Goal: Transaction & Acquisition: Register for event/course

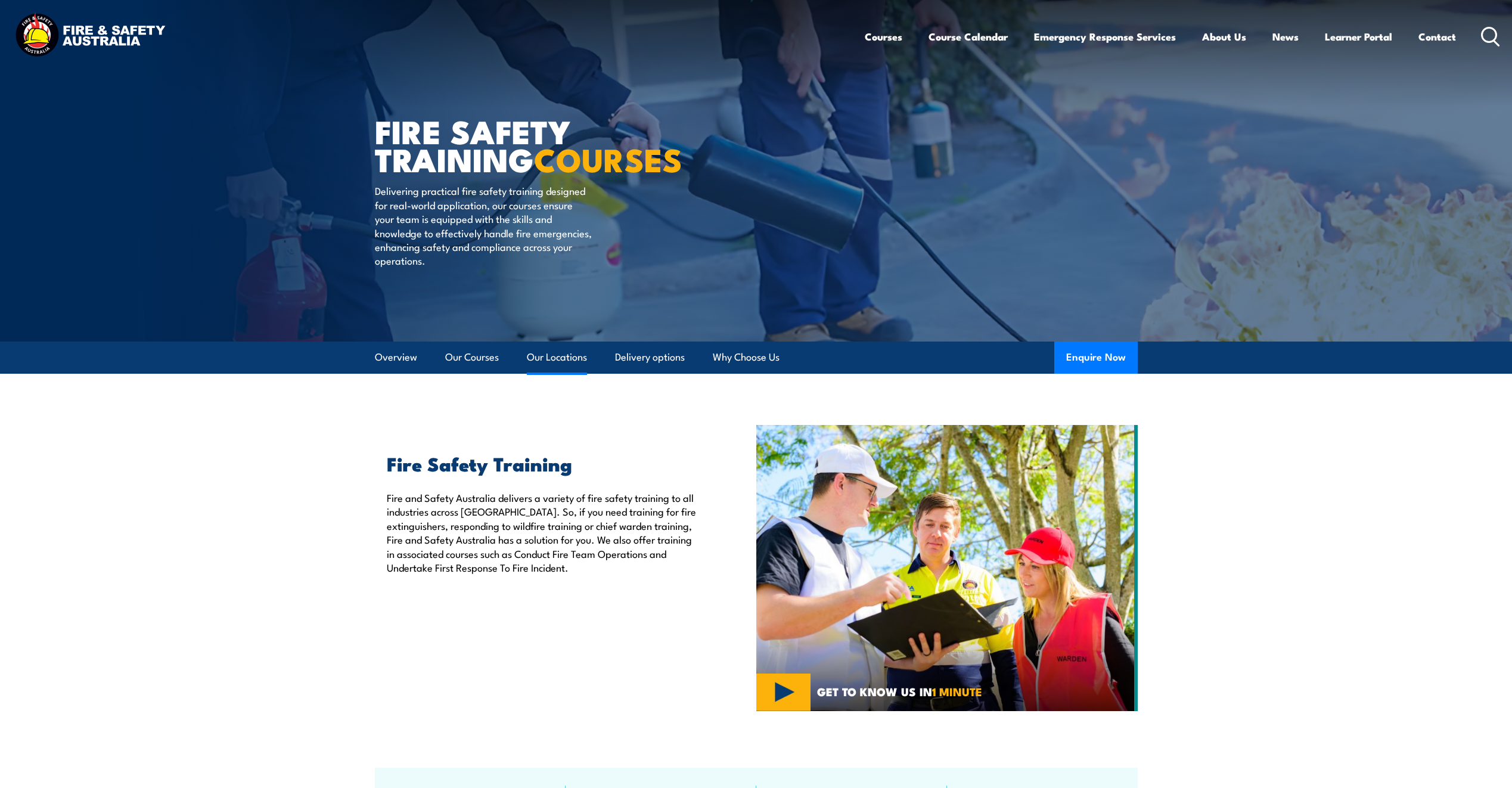
click at [553, 360] on link "Our Locations" at bounding box center [556, 357] width 60 height 31
click at [472, 363] on link "Our Courses" at bounding box center [472, 357] width 53 height 31
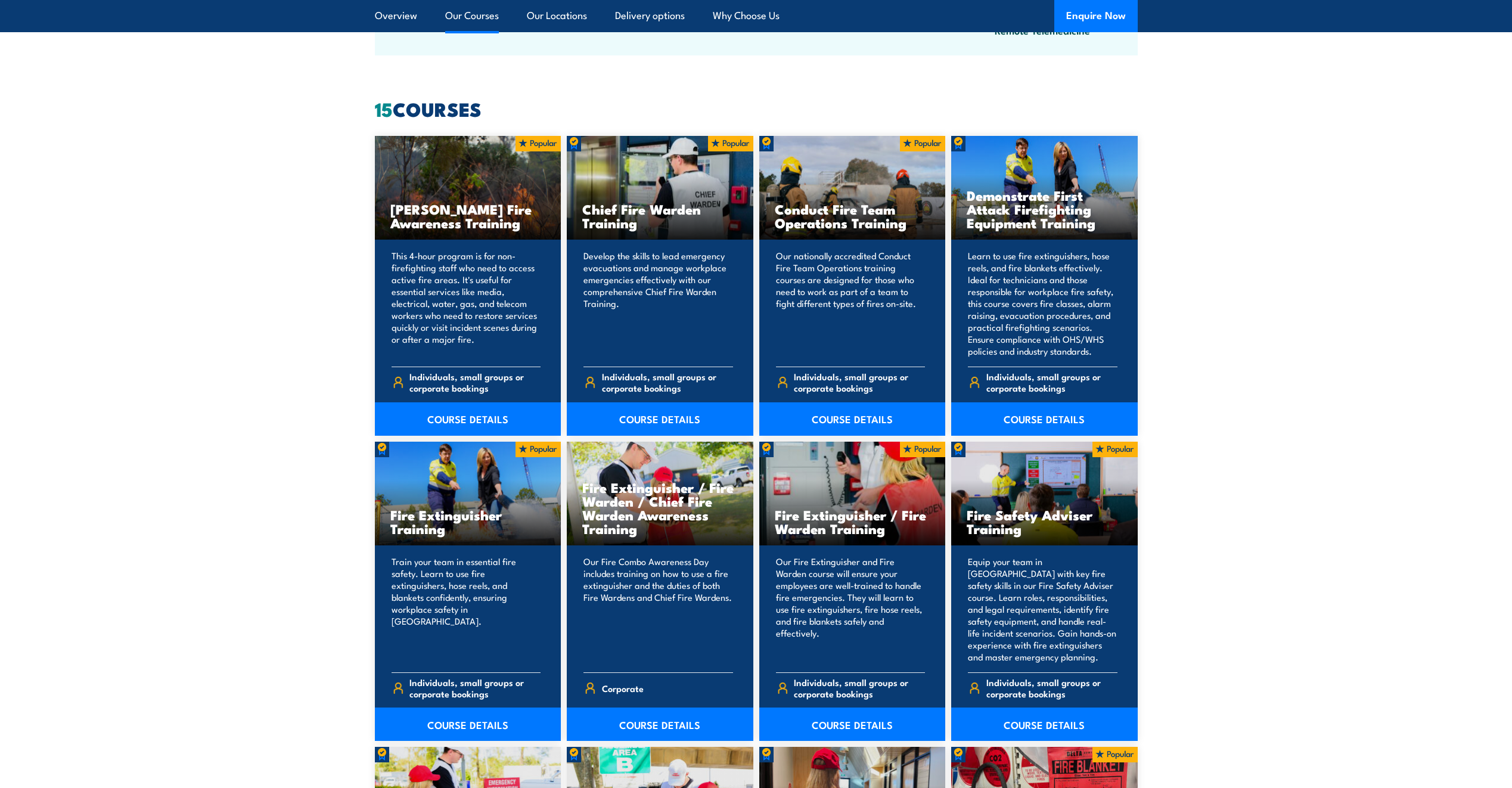
scroll to position [1023, 0]
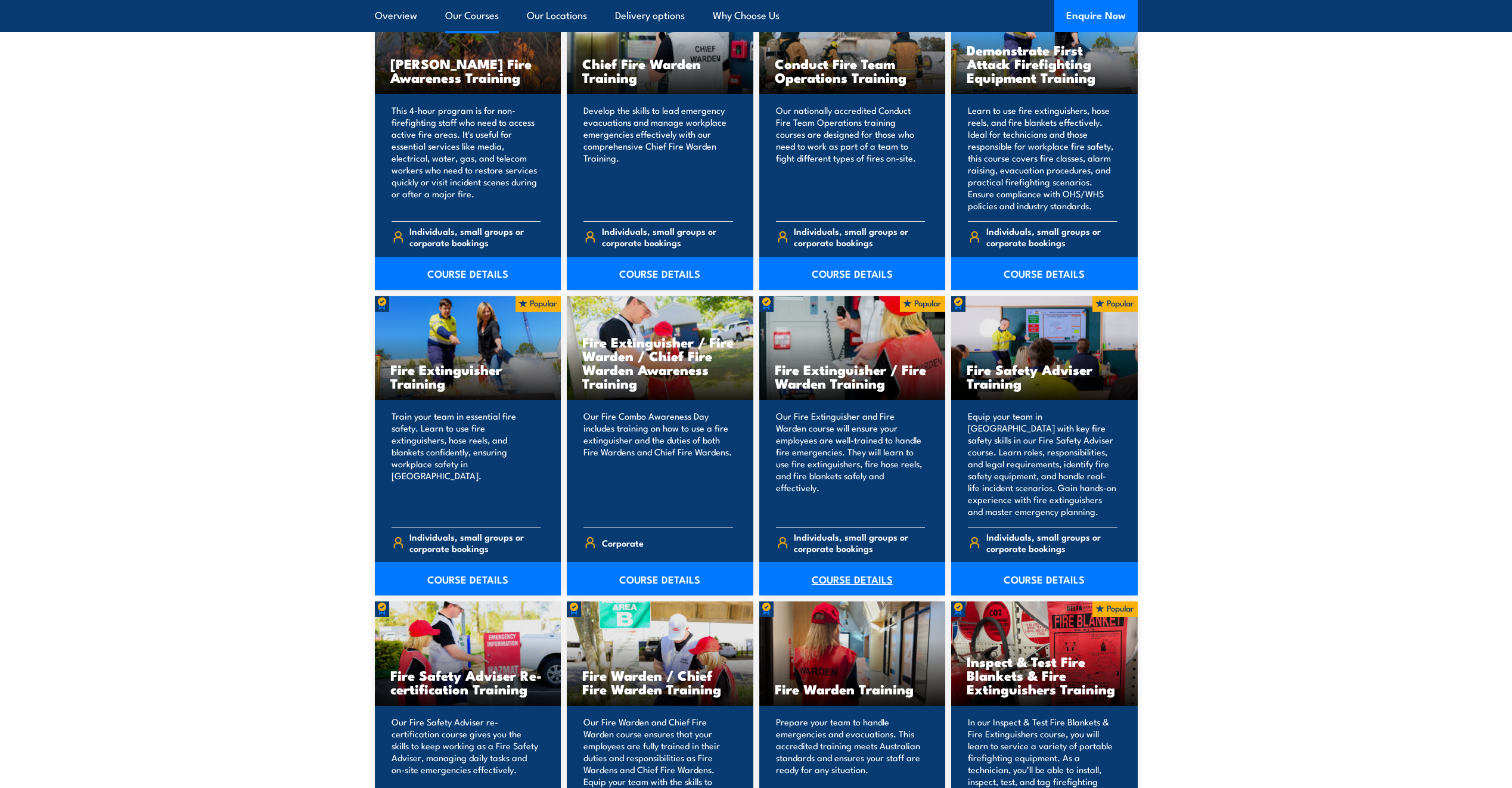
click at [841, 580] on link "COURSE DETAILS" at bounding box center [852, 579] width 187 height 34
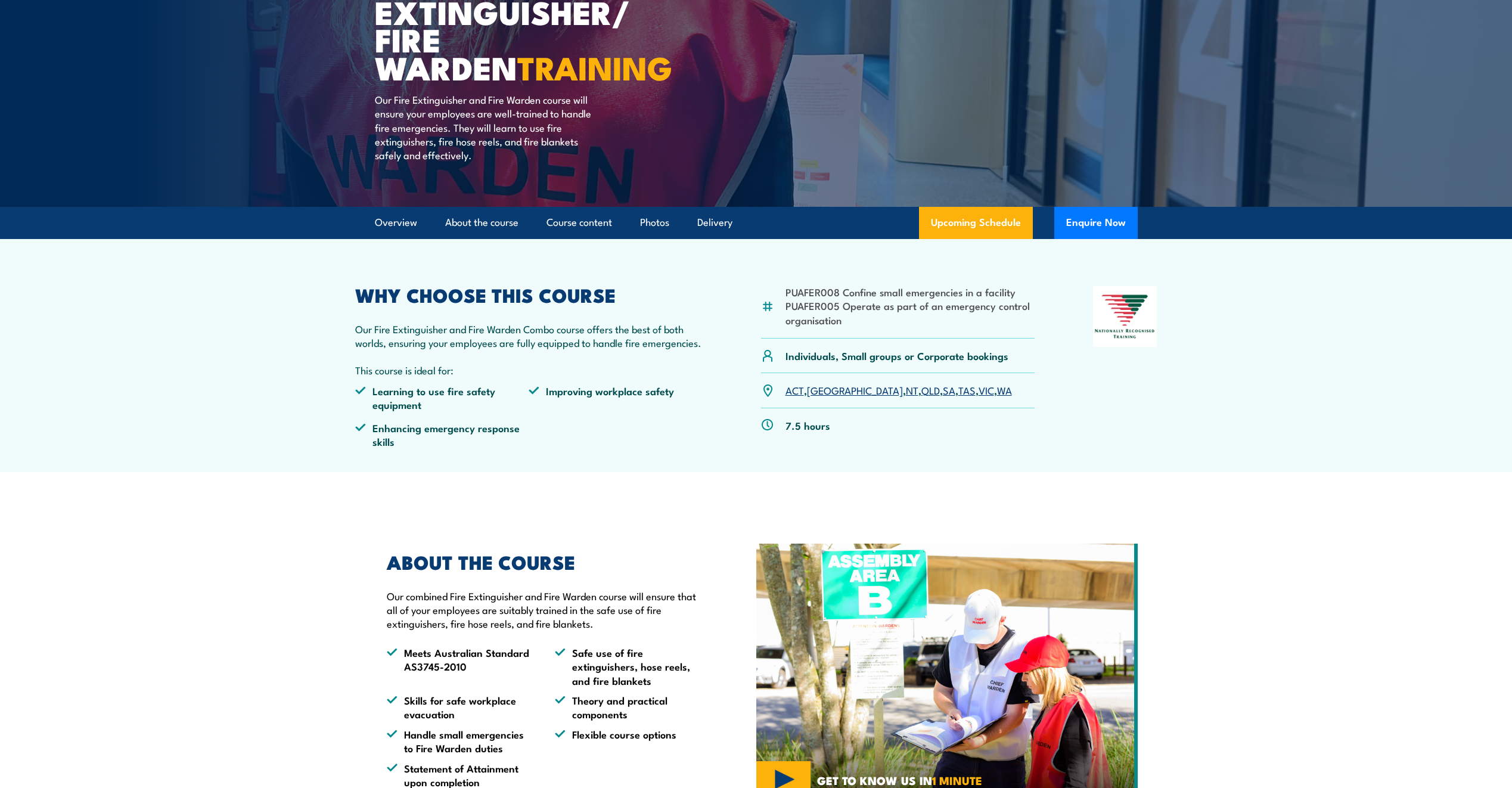
scroll to position [179, 0]
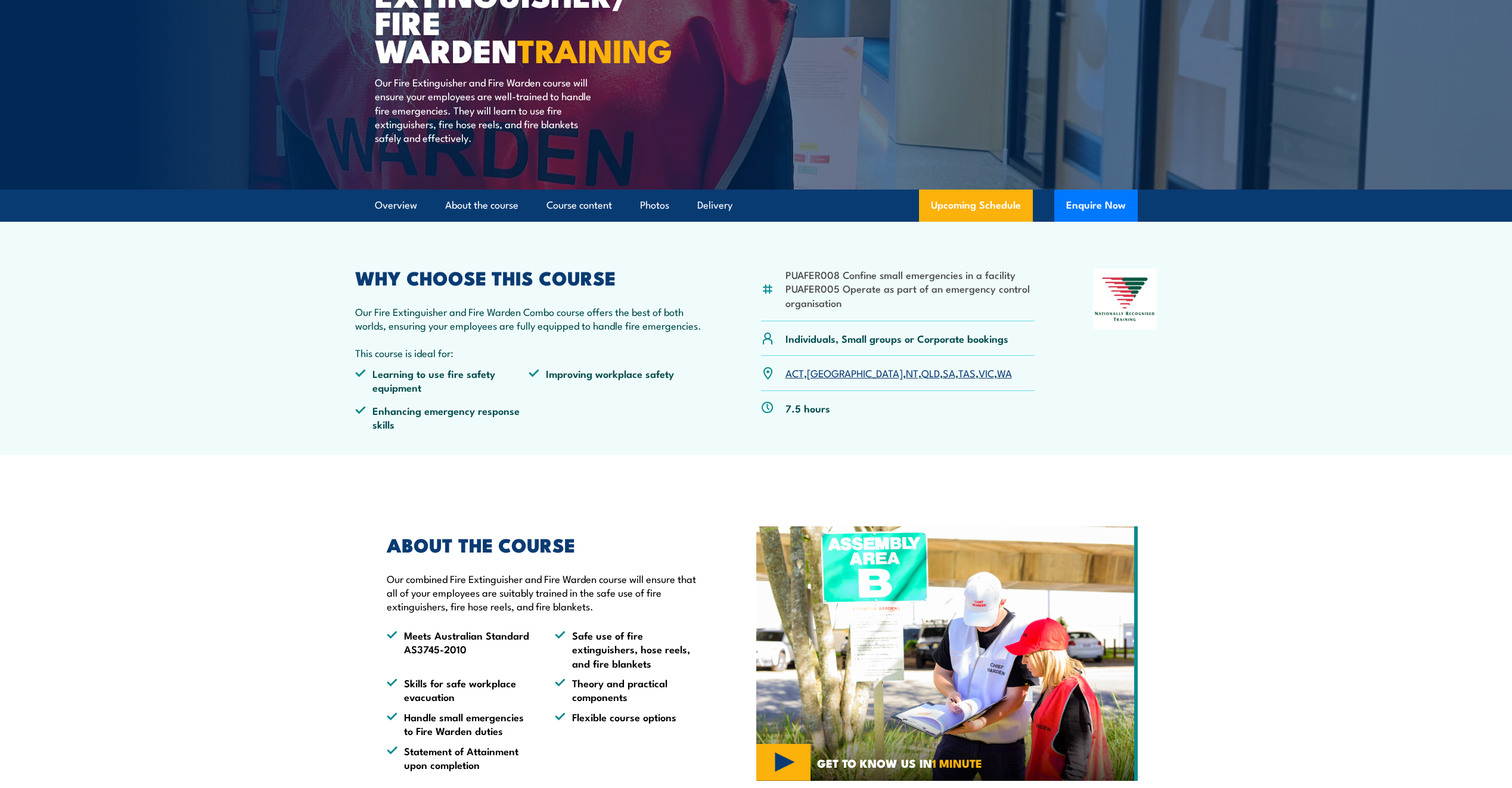
click at [943, 376] on link "SA" at bounding box center [949, 372] width 12 height 14
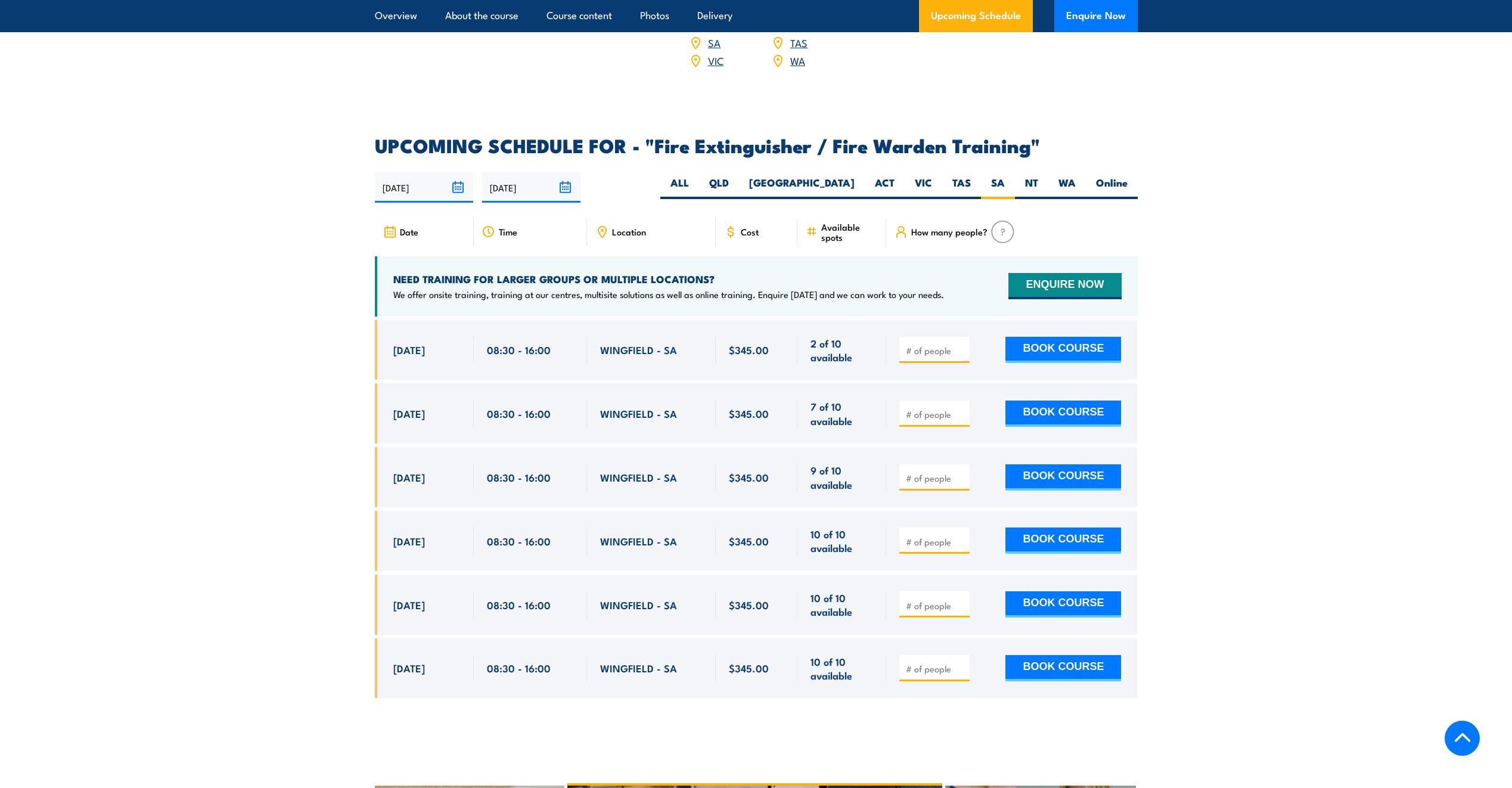
scroll to position [1838, 0]
drag, startPoint x: 604, startPoint y: 330, endPoint x: 693, endPoint y: 329, distance: 89.0
click at [693, 337] on div "WINGFIELD - SA" at bounding box center [652, 351] width 103 height 28
copy span "WINGFIELD - SA"
click at [1320, 466] on section "UPCOMING SCHEDULE FOR - "Fire Extinguisher / Fire Warden Training" 01/09/2025 2…" at bounding box center [756, 427] width 1512 height 580
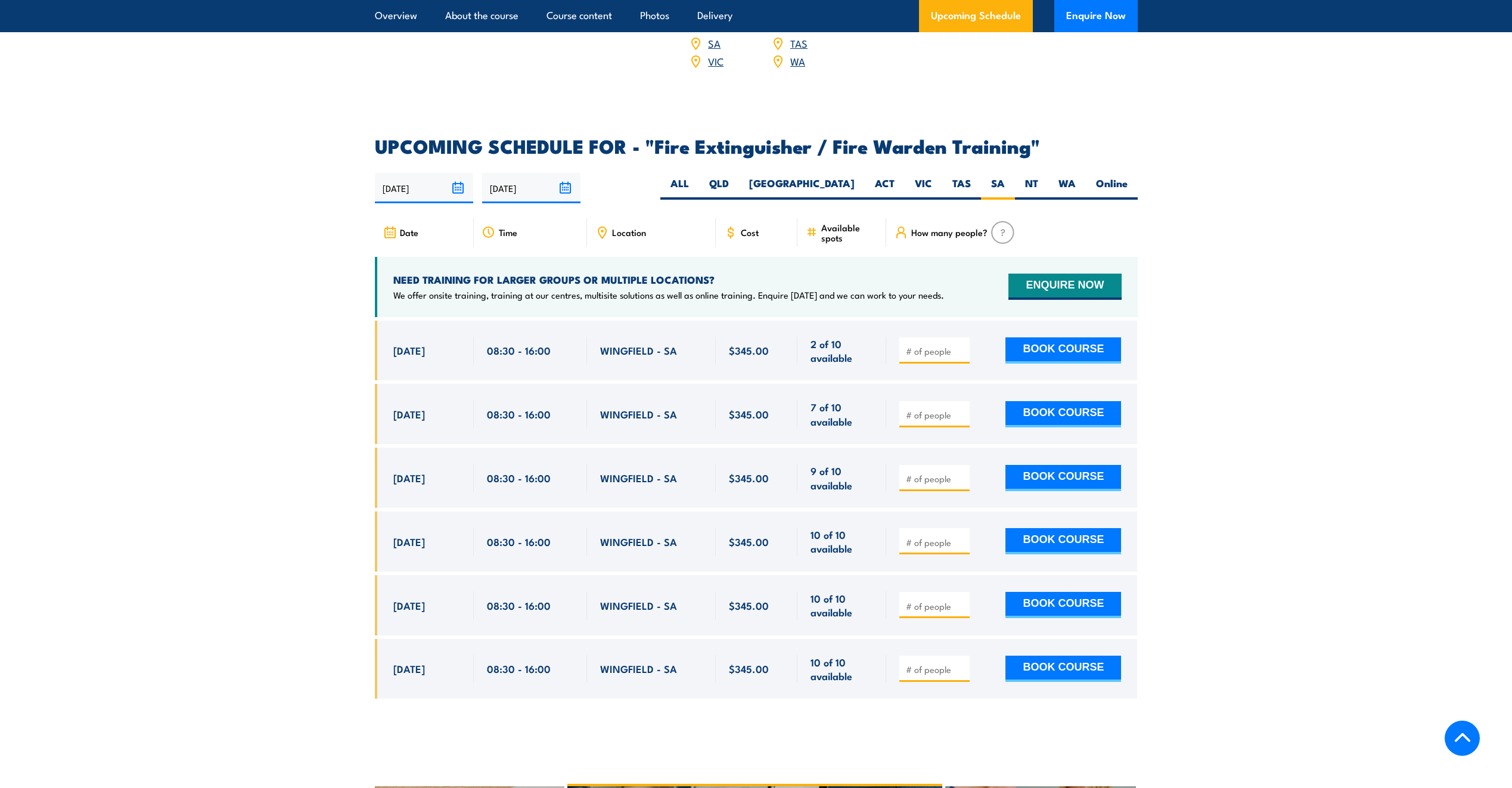
click at [915, 345] on input "number" at bounding box center [936, 351] width 59 height 12
type input "1"
click at [959, 345] on input "1" at bounding box center [936, 351] width 59 height 12
click at [1248, 378] on section "UPCOMING SCHEDULE FOR - "Fire Extinguisher / Fire Warden Training" 01/09/2025 2…" at bounding box center [756, 427] width 1512 height 580
click at [1077, 338] on button "BOOK COURSE" at bounding box center [1063, 351] width 116 height 26
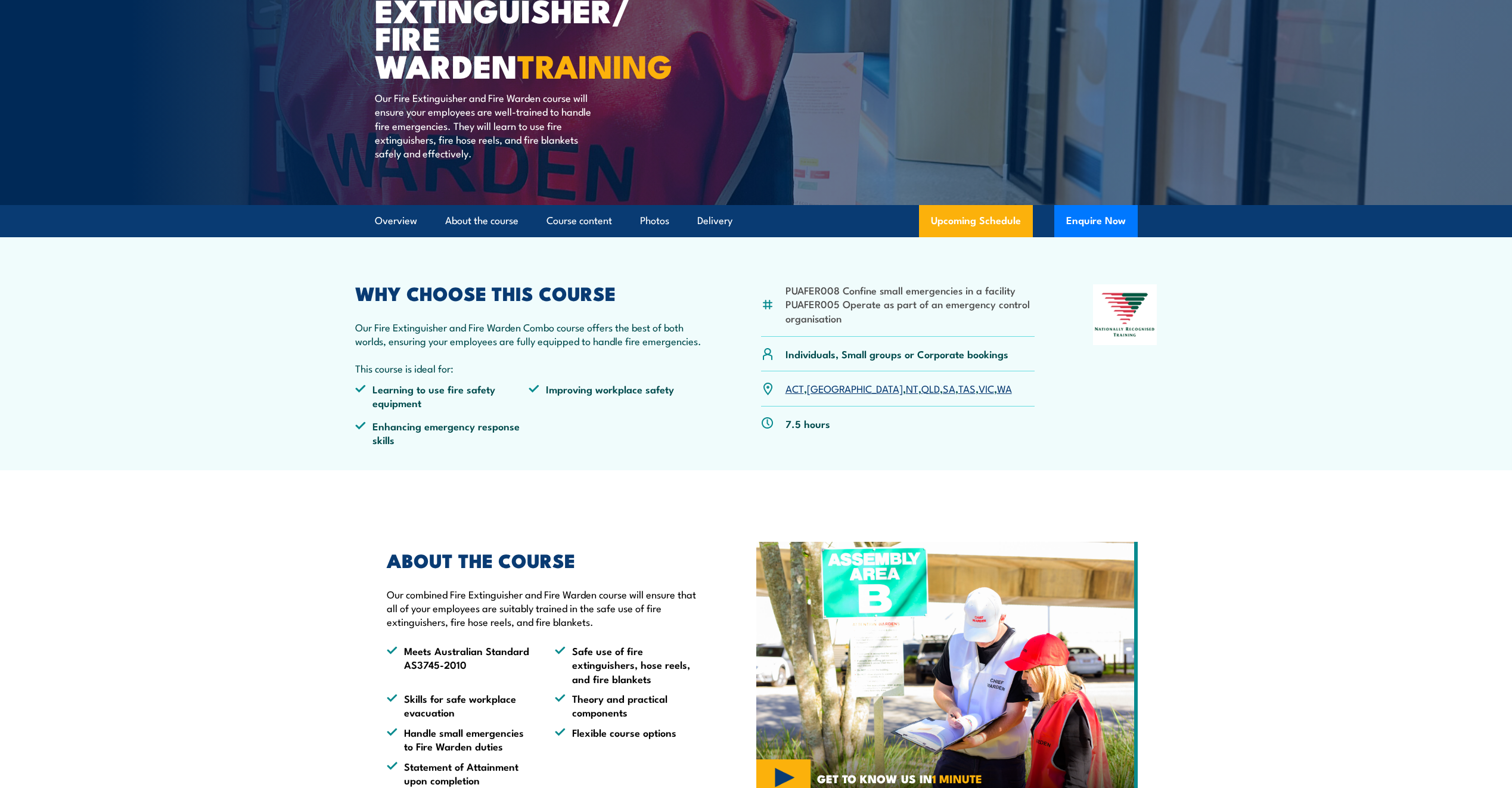
scroll to position [179, 0]
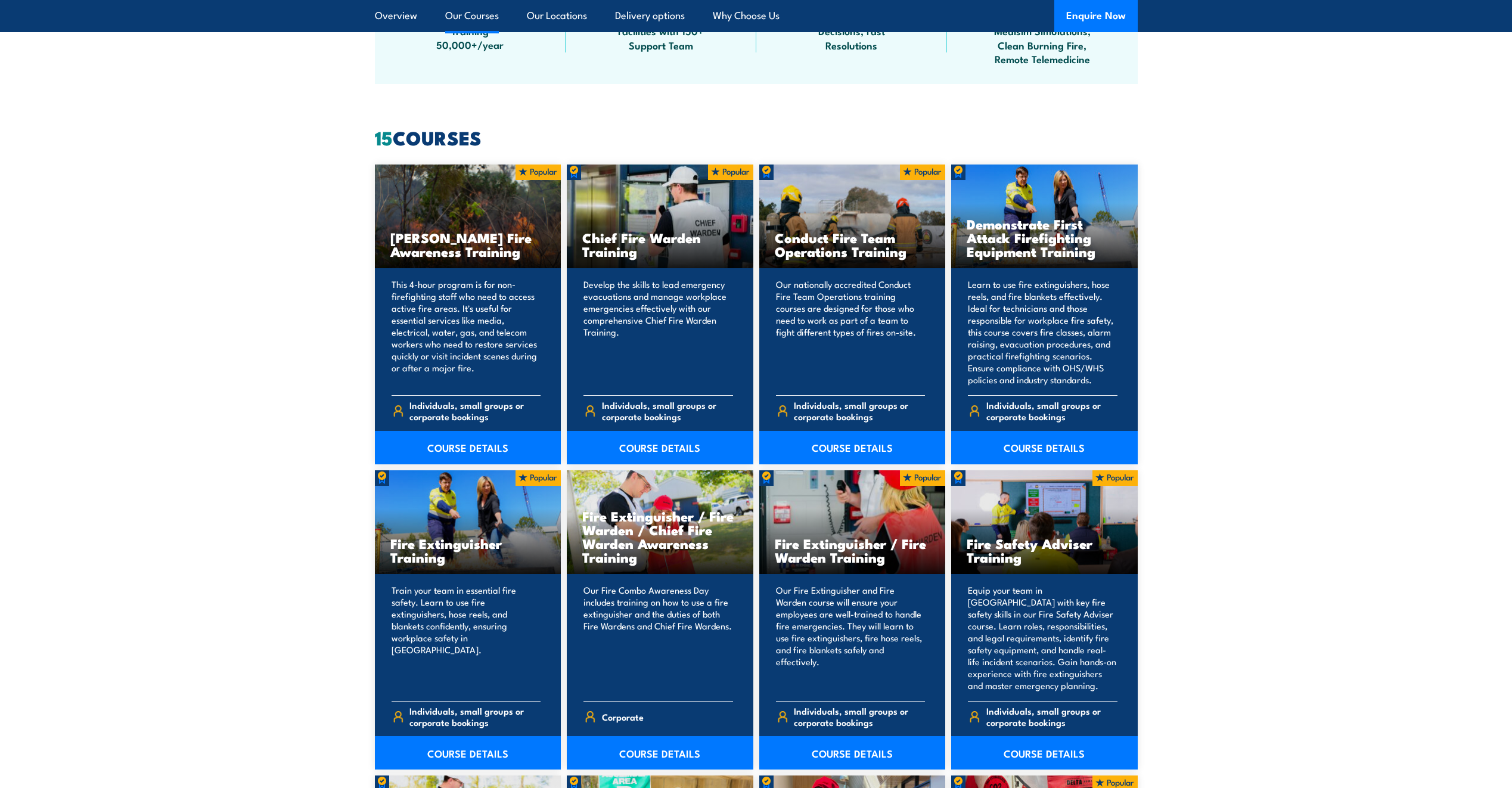
scroll to position [844, 0]
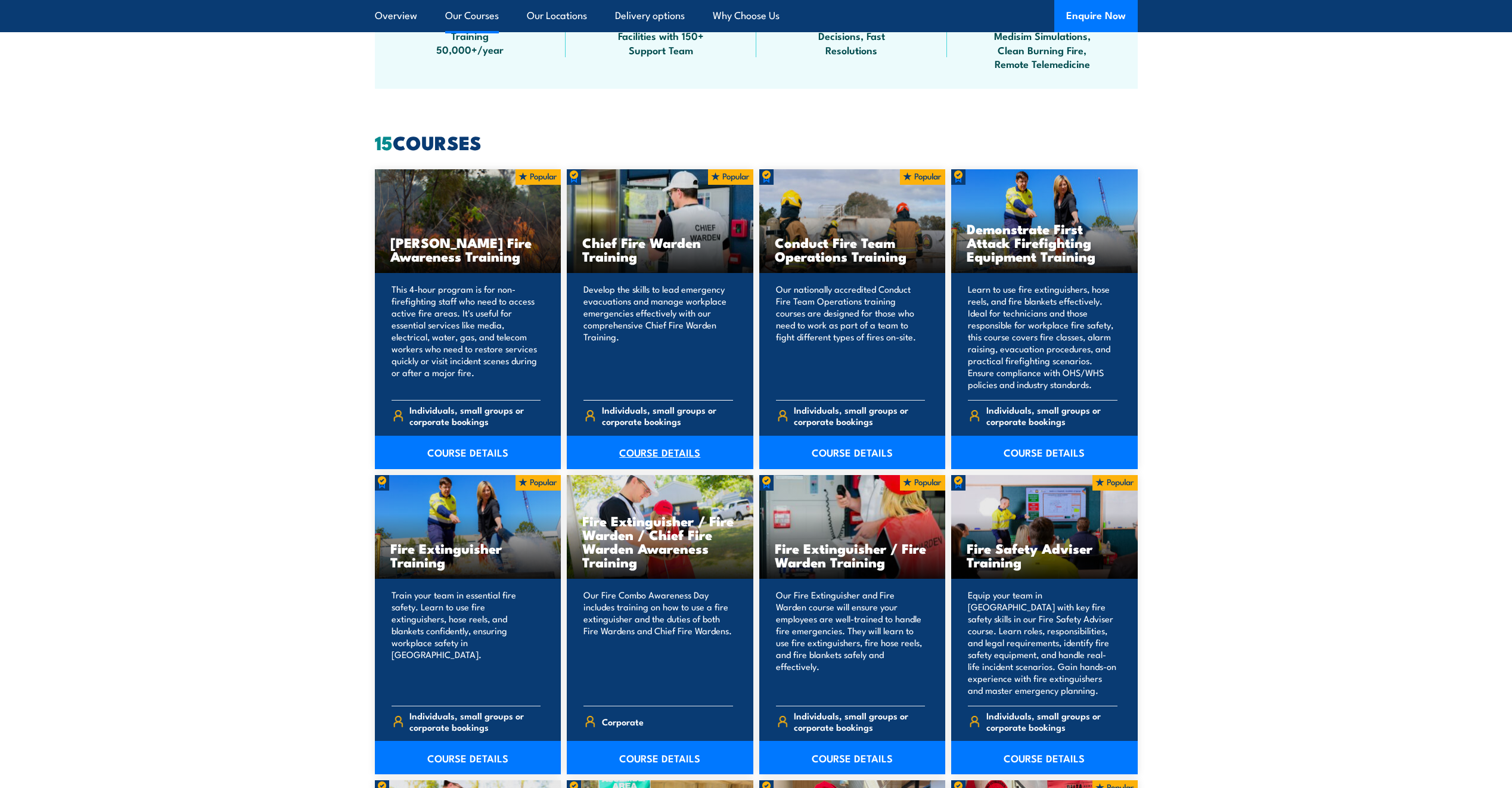
click at [639, 453] on link "COURSE DETAILS" at bounding box center [660, 453] width 187 height 34
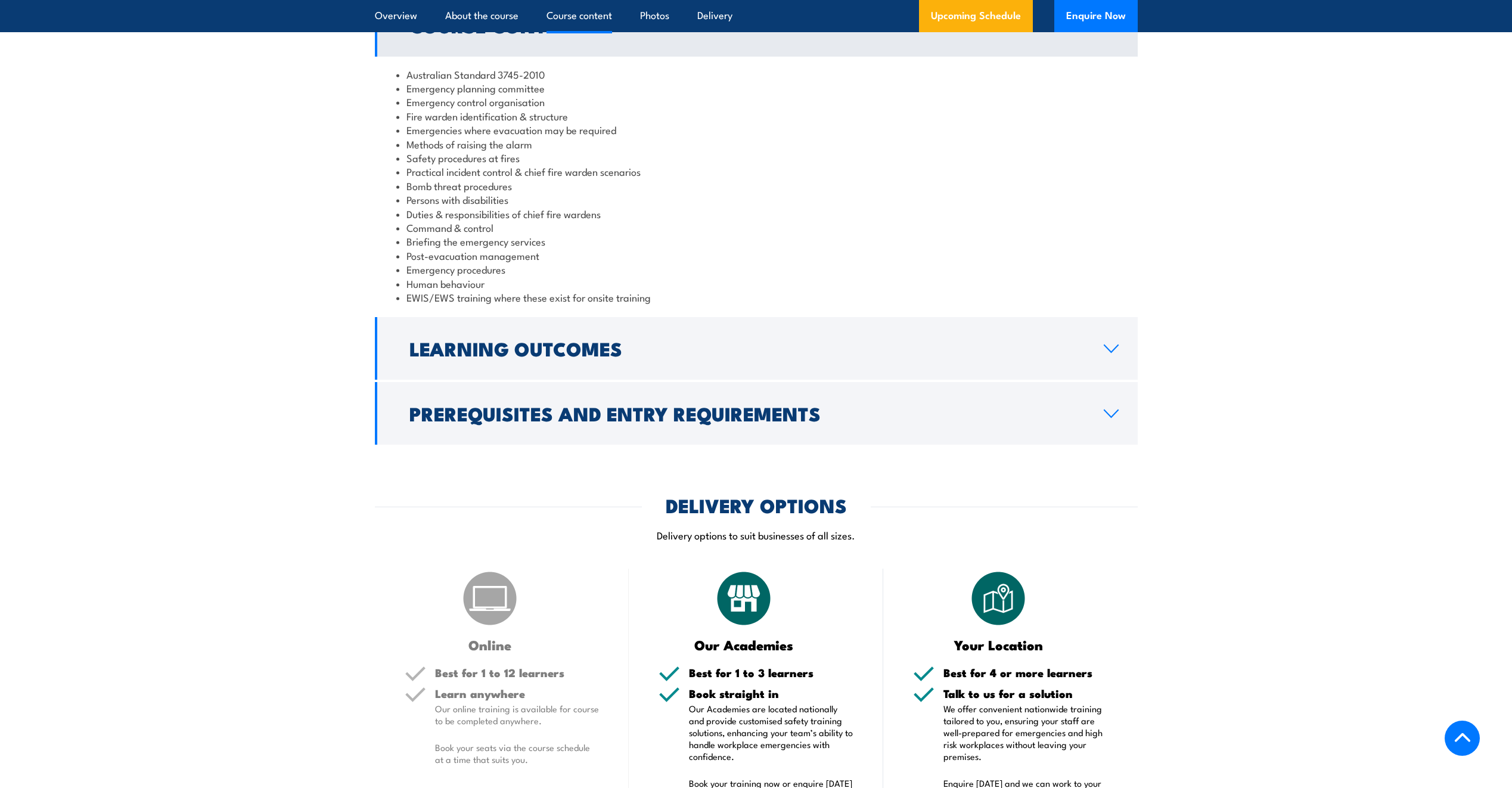
scroll to position [1192, 0]
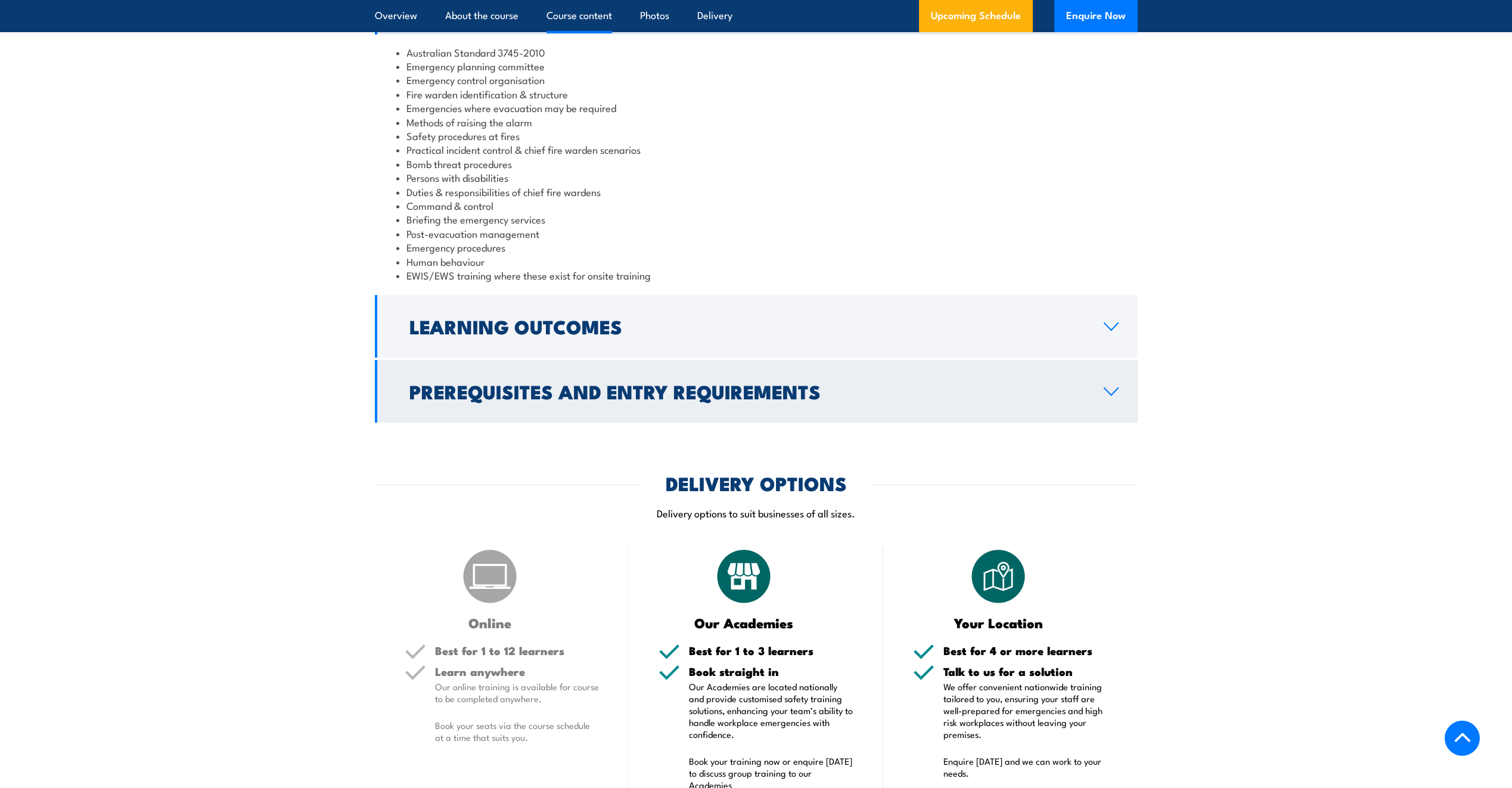
click at [1117, 399] on link "Prerequisites and Entry Requirements" at bounding box center [756, 391] width 763 height 62
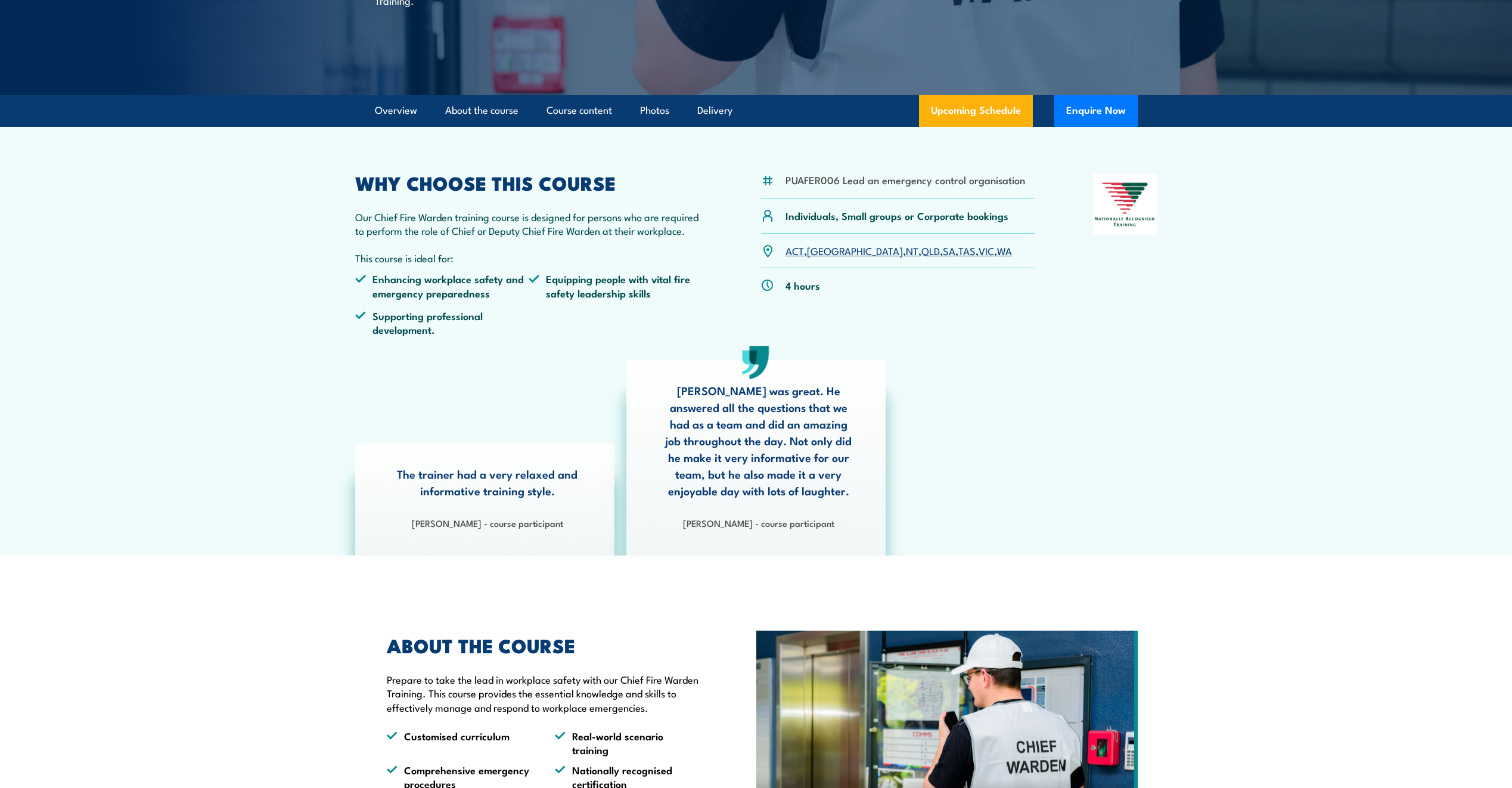
scroll to position [0, 0]
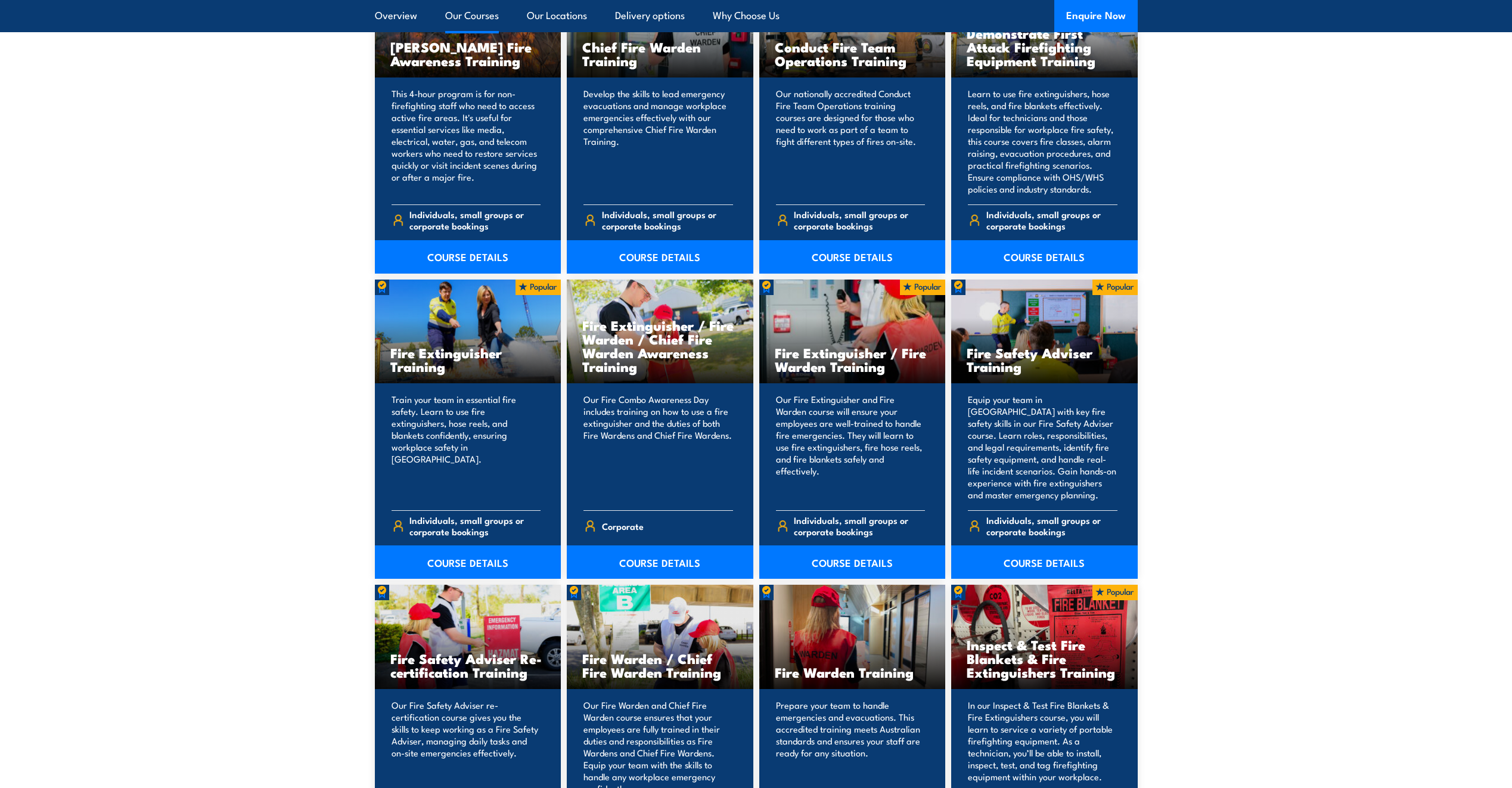
scroll to position [1083, 0]
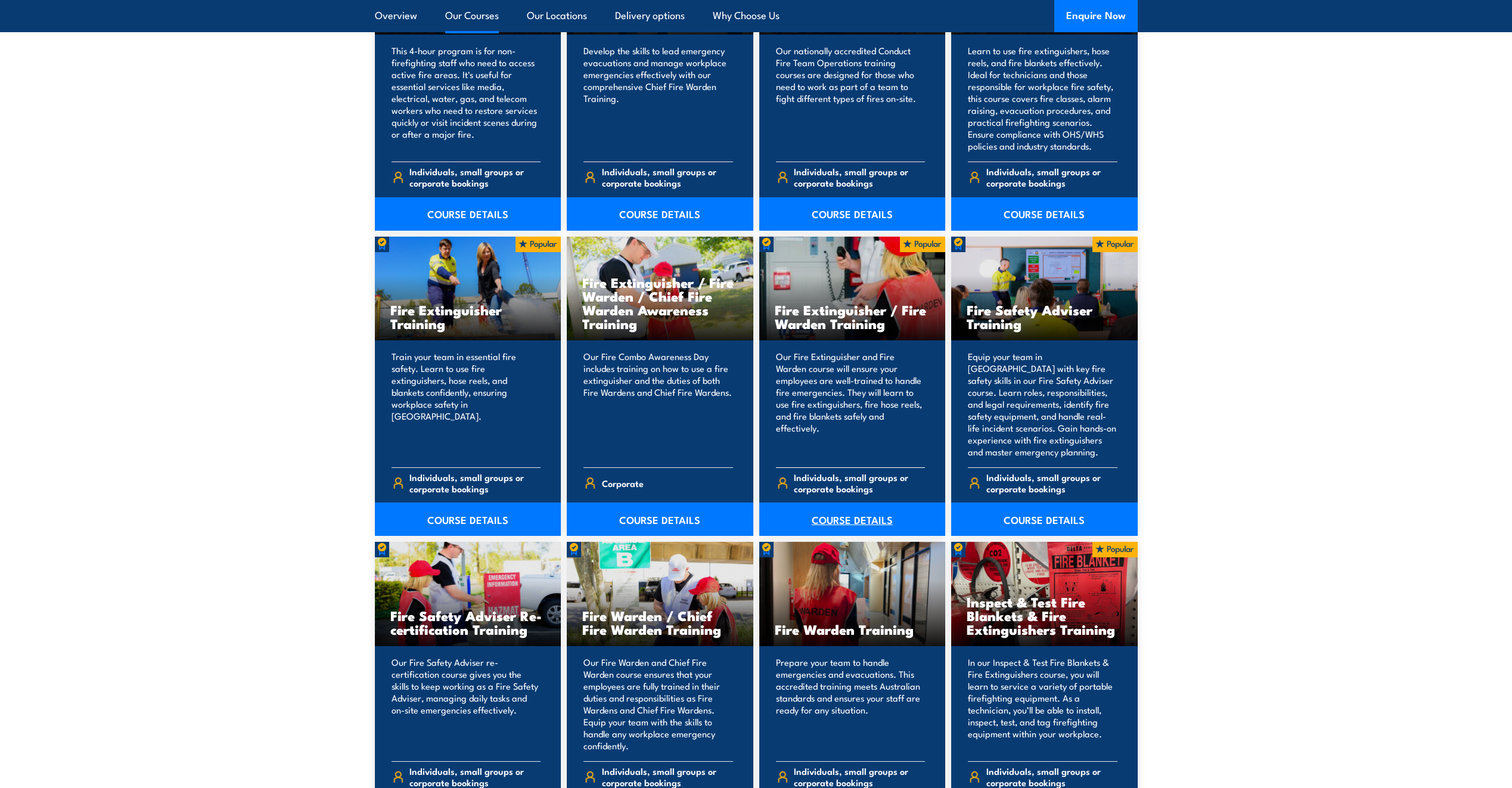
click at [844, 521] on link "COURSE DETAILS" at bounding box center [852, 519] width 187 height 34
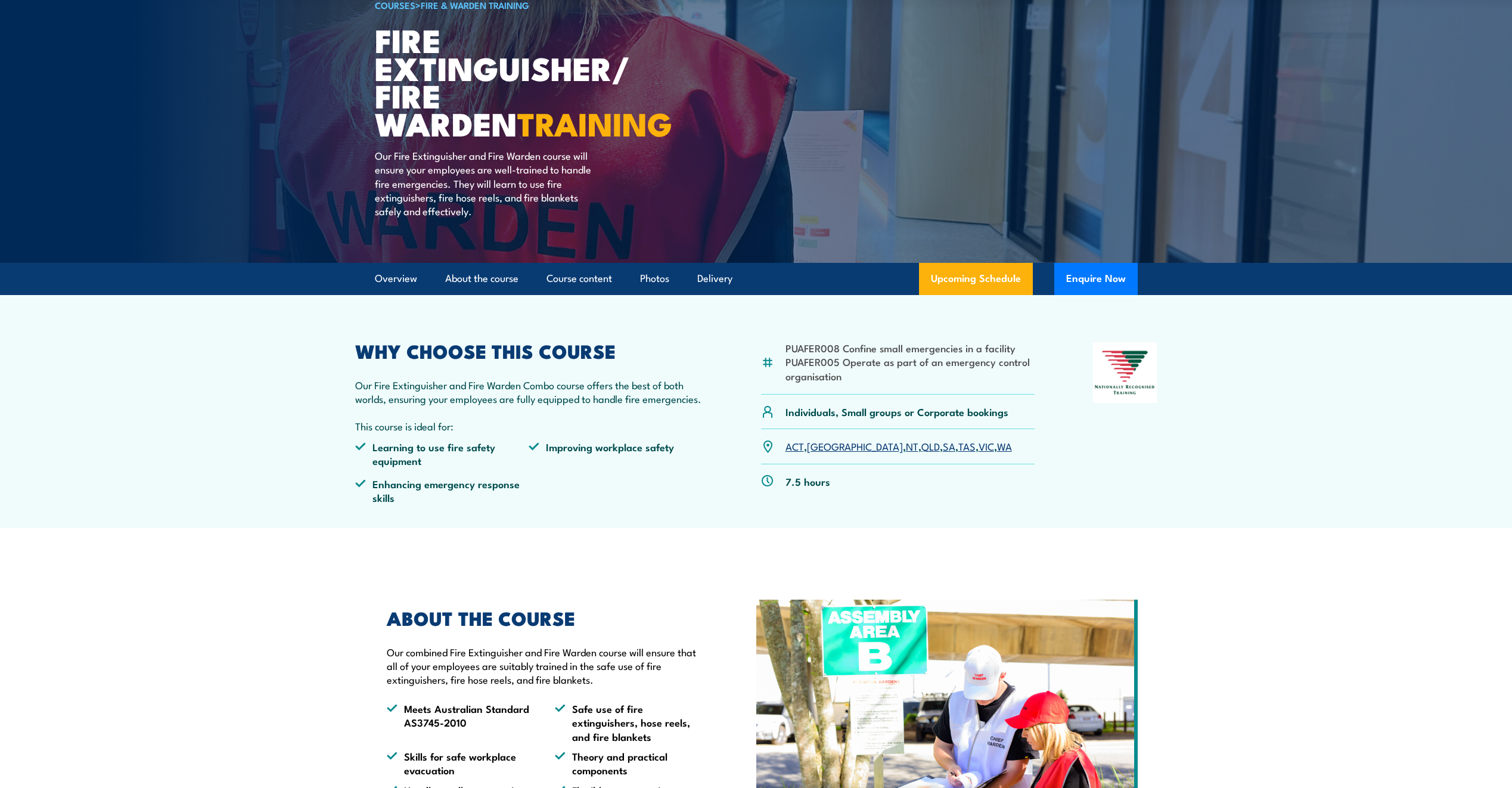
scroll to position [239, 0]
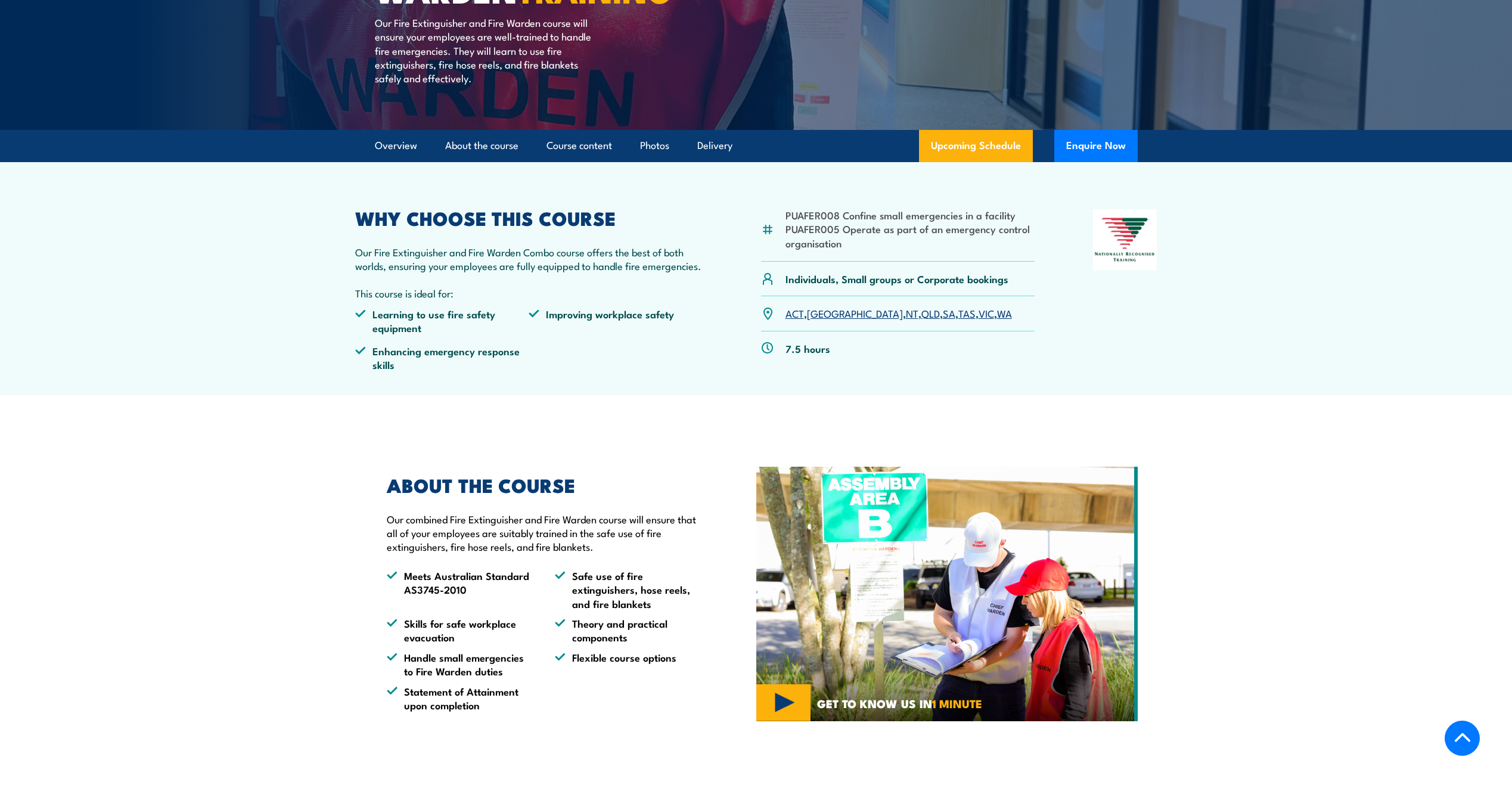
click at [943, 312] on link "SA" at bounding box center [949, 312] width 12 height 14
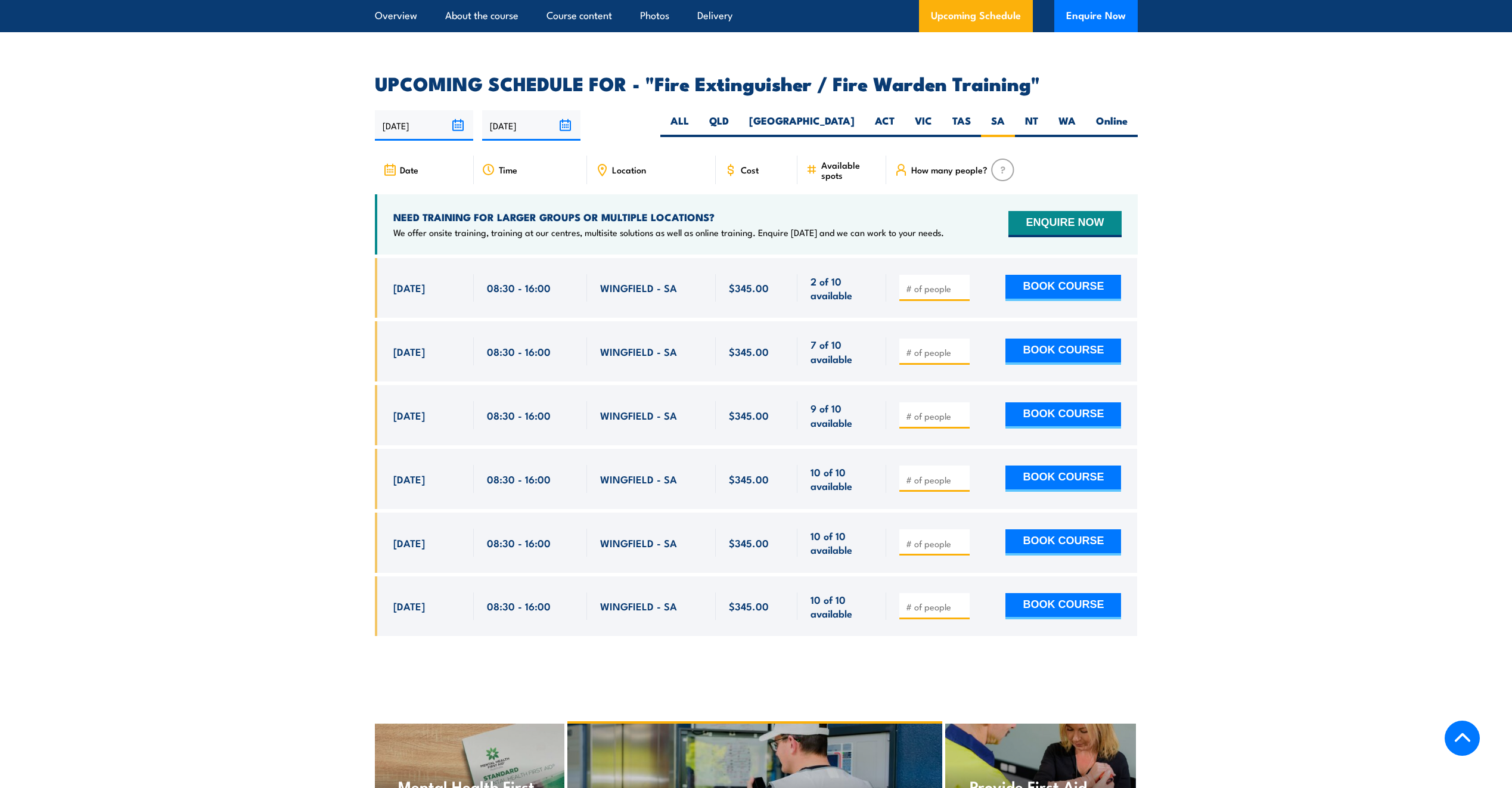
scroll to position [1898, 0]
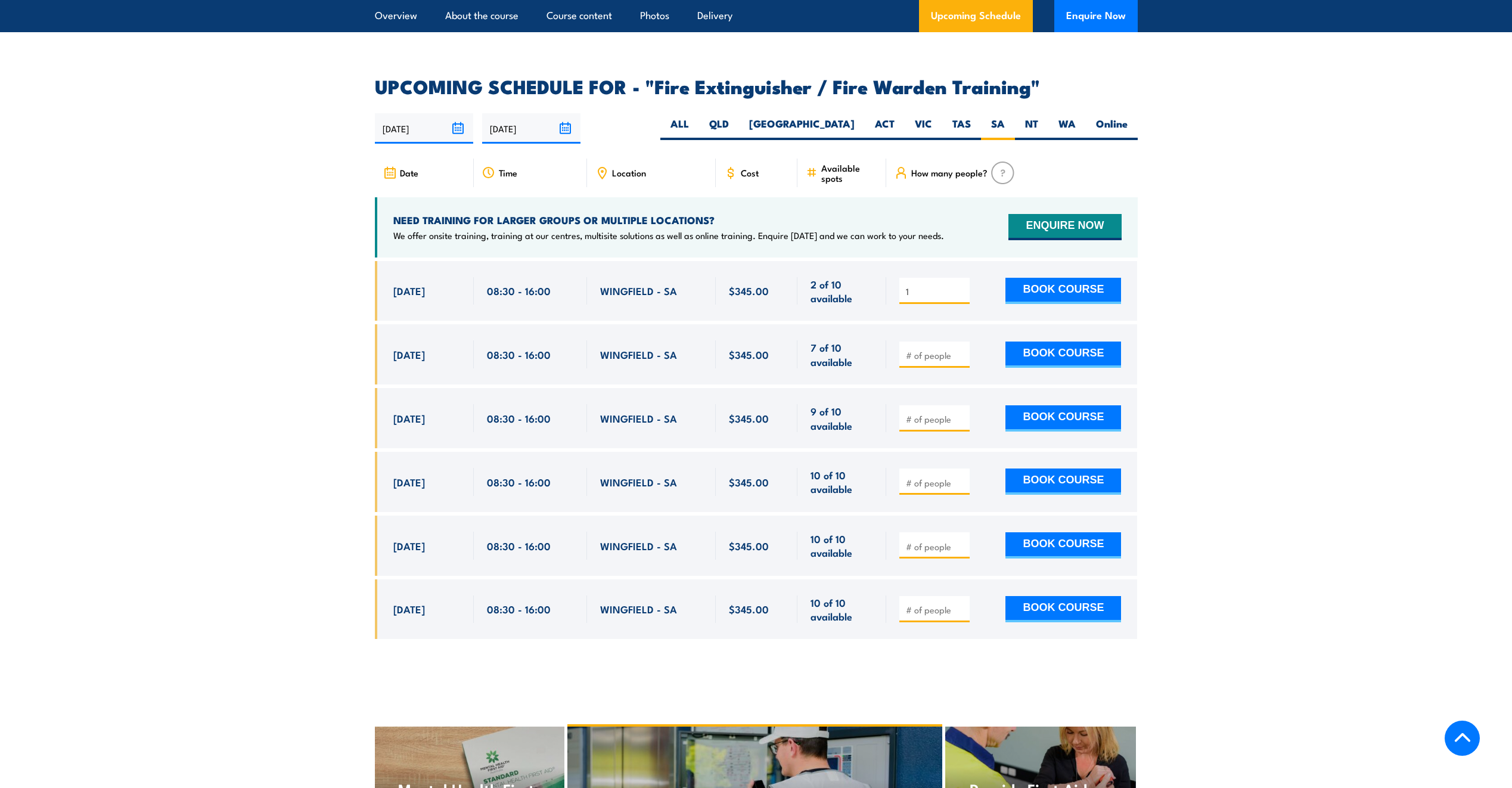
drag, startPoint x: 962, startPoint y: 272, endPoint x: 975, endPoint y: 272, distance: 13.0
type input "1"
click at [962, 286] on input "1" at bounding box center [936, 292] width 59 height 12
click at [1260, 327] on section "UPCOMING SCHEDULE FOR - "Fire Extinguisher / Fire Warden Training" 01/09/2025 2…" at bounding box center [756, 367] width 1512 height 580
click at [1062, 277] on button "BOOK COURSE" at bounding box center [1063, 290] width 116 height 26
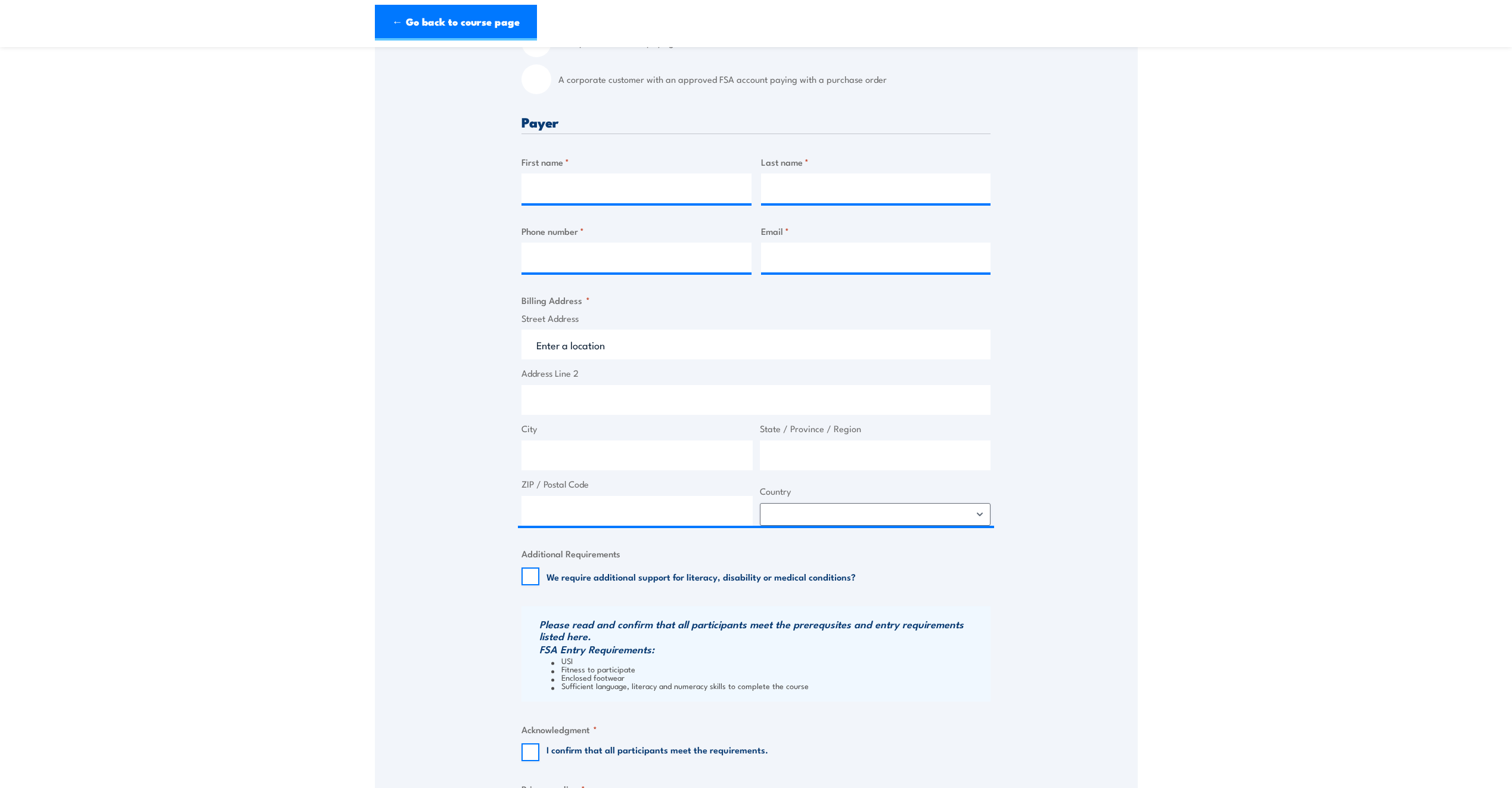
scroll to position [417, 0]
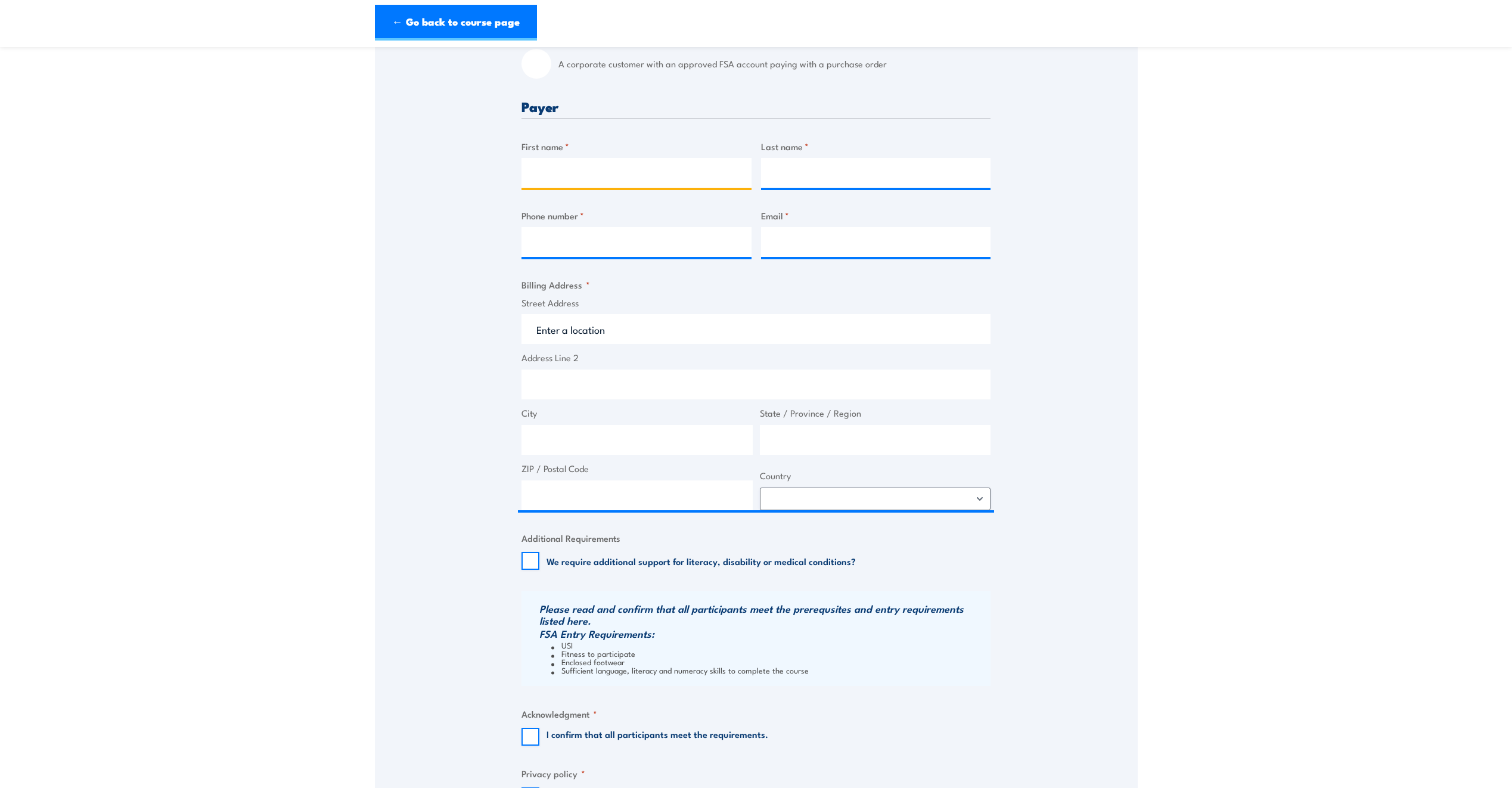
click at [604, 175] on input "First name *" at bounding box center [636, 172] width 230 height 30
type input "[PERSON_NAME]"
type input "Khan"
type input "0411416935"
type input "[PERSON_NAME][EMAIL_ADDRESS][DOMAIN_NAME]"
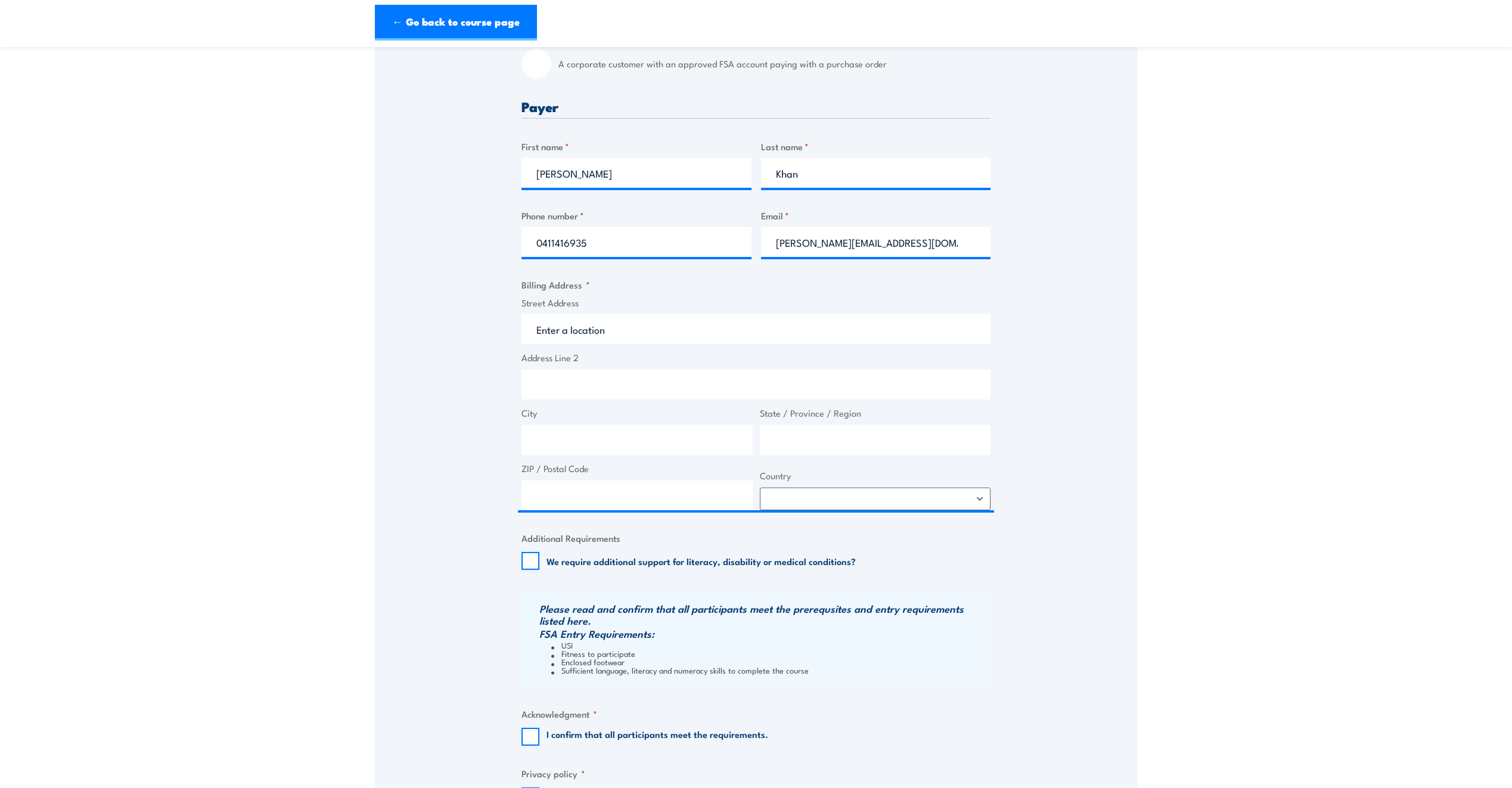
click at [1199, 311] on section "Fire Extinguisher / Fire Warden Training 08:30 1 "" at bounding box center [756, 279] width 1512 height 1273
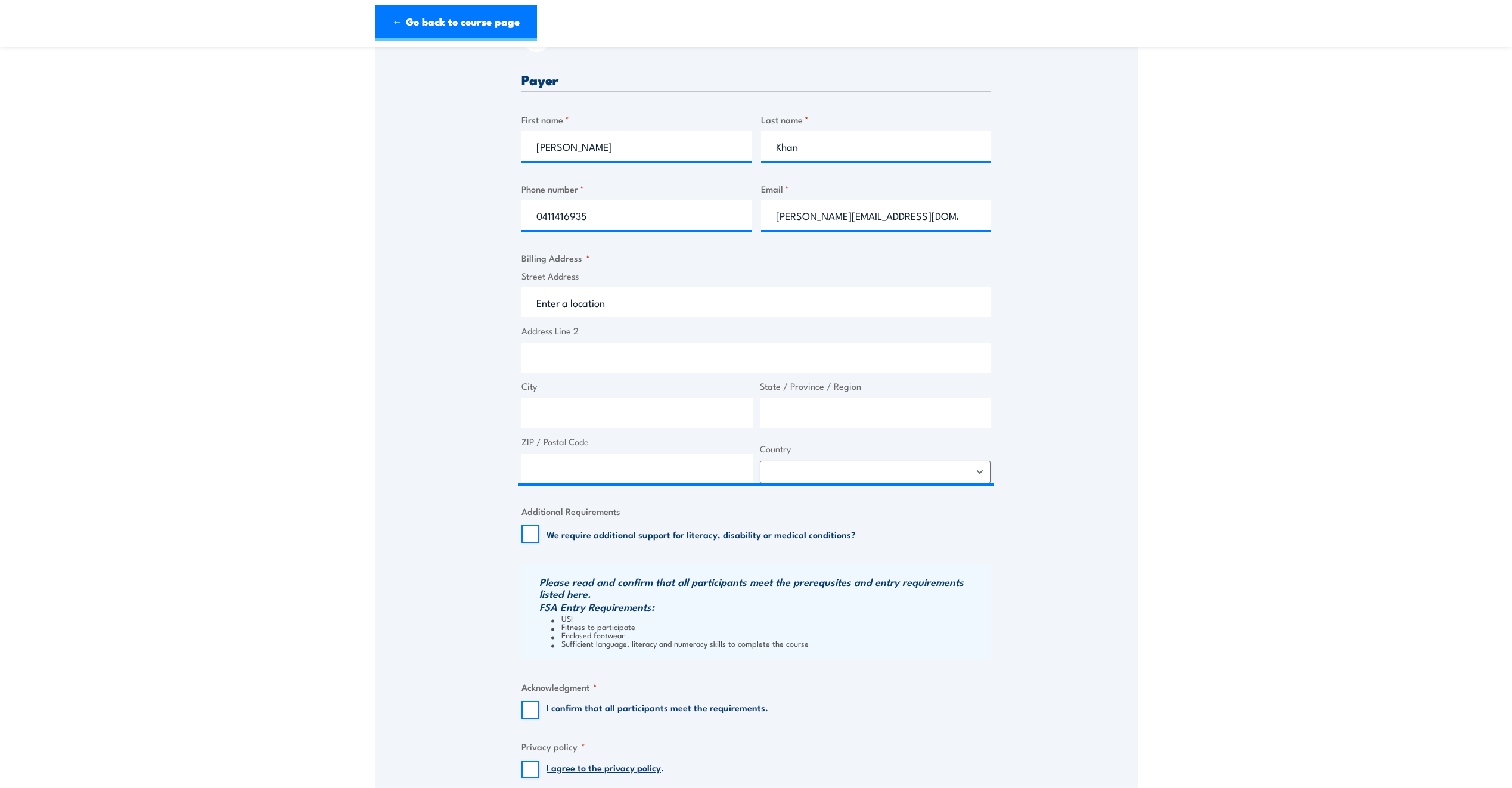
scroll to position [537, 0]
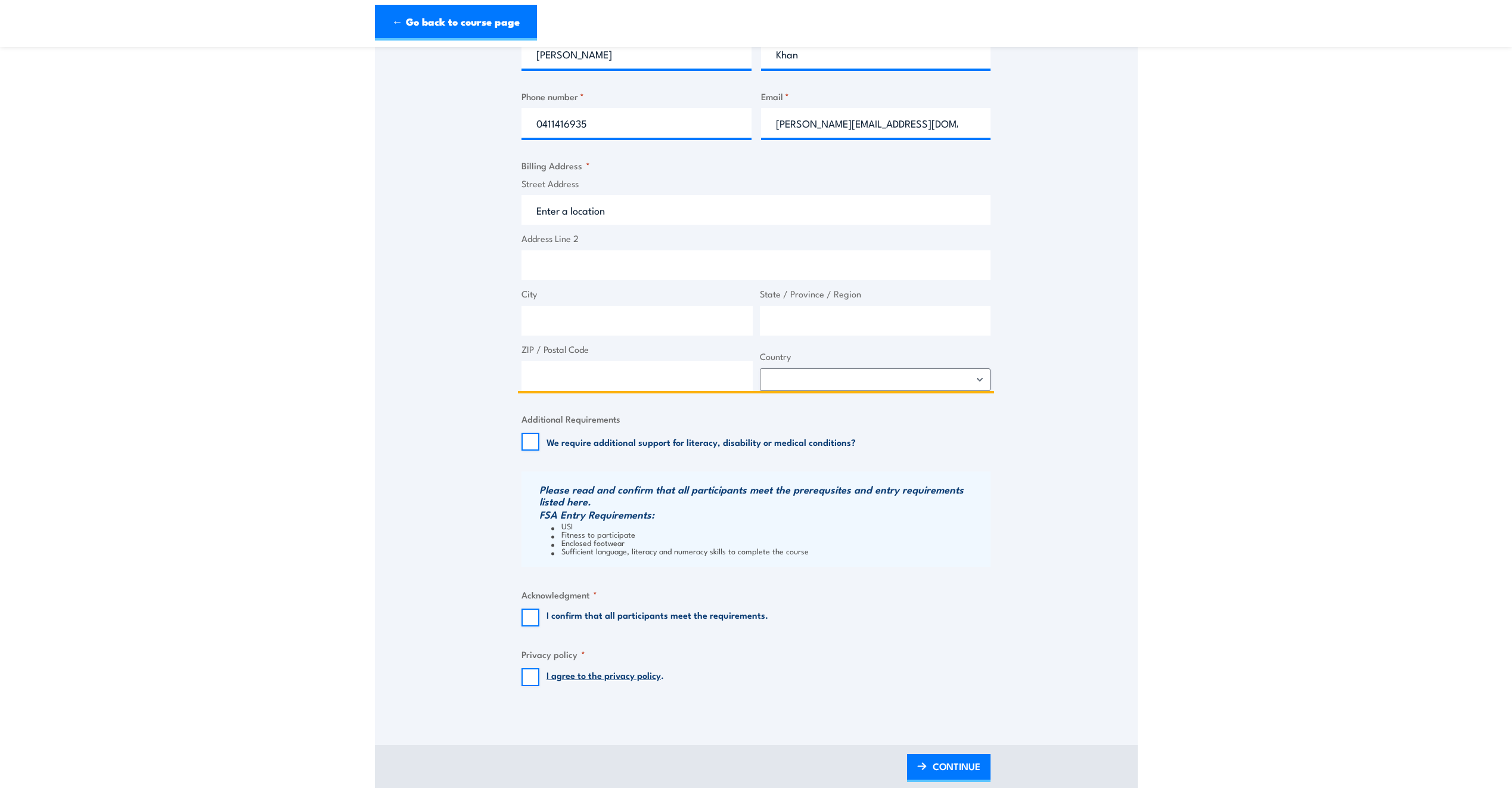
click at [604, 211] on input "Street Address" at bounding box center [756, 210] width 469 height 30
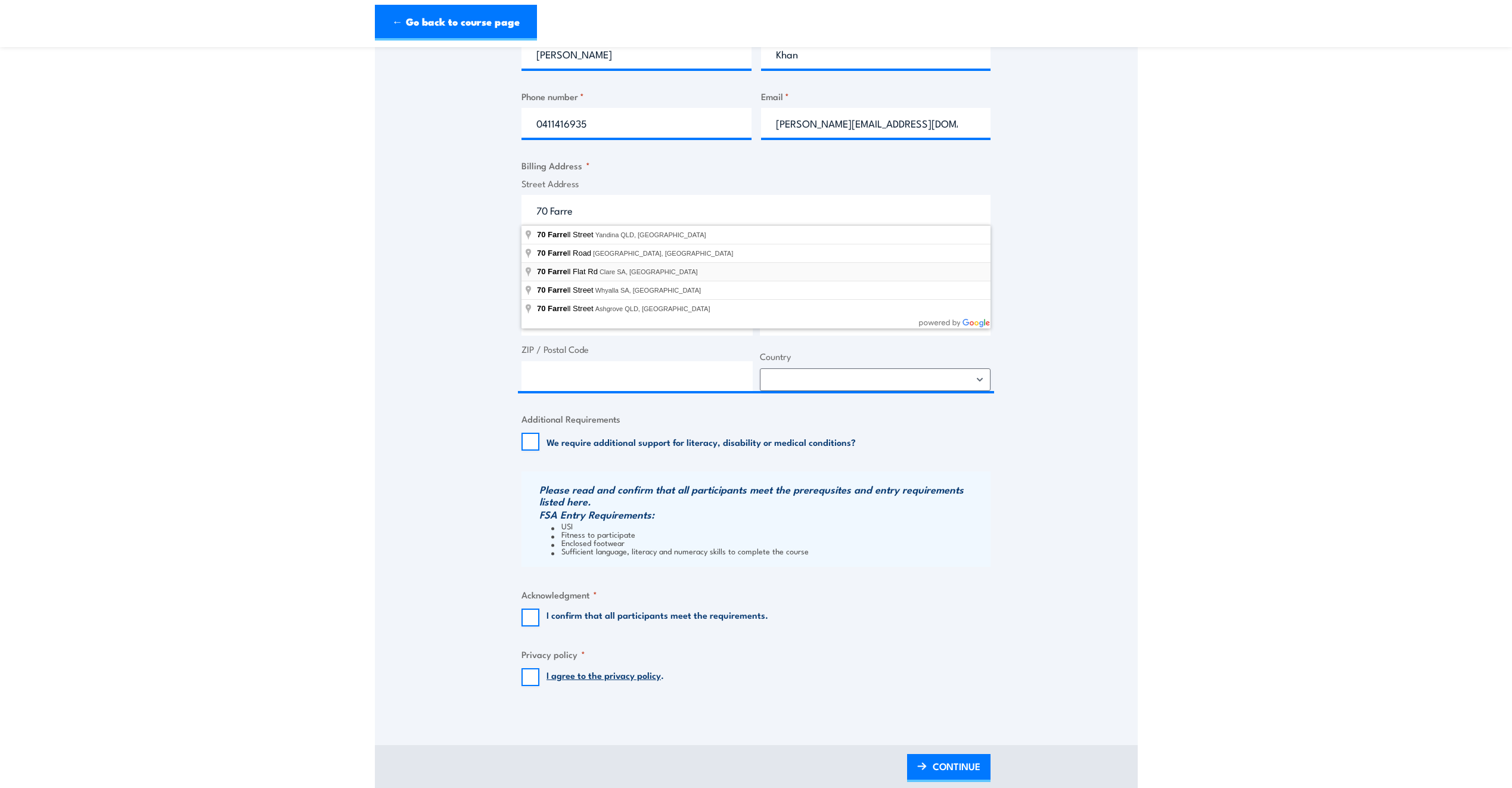
type input "[STREET_ADDRESS][PERSON_NAME]"
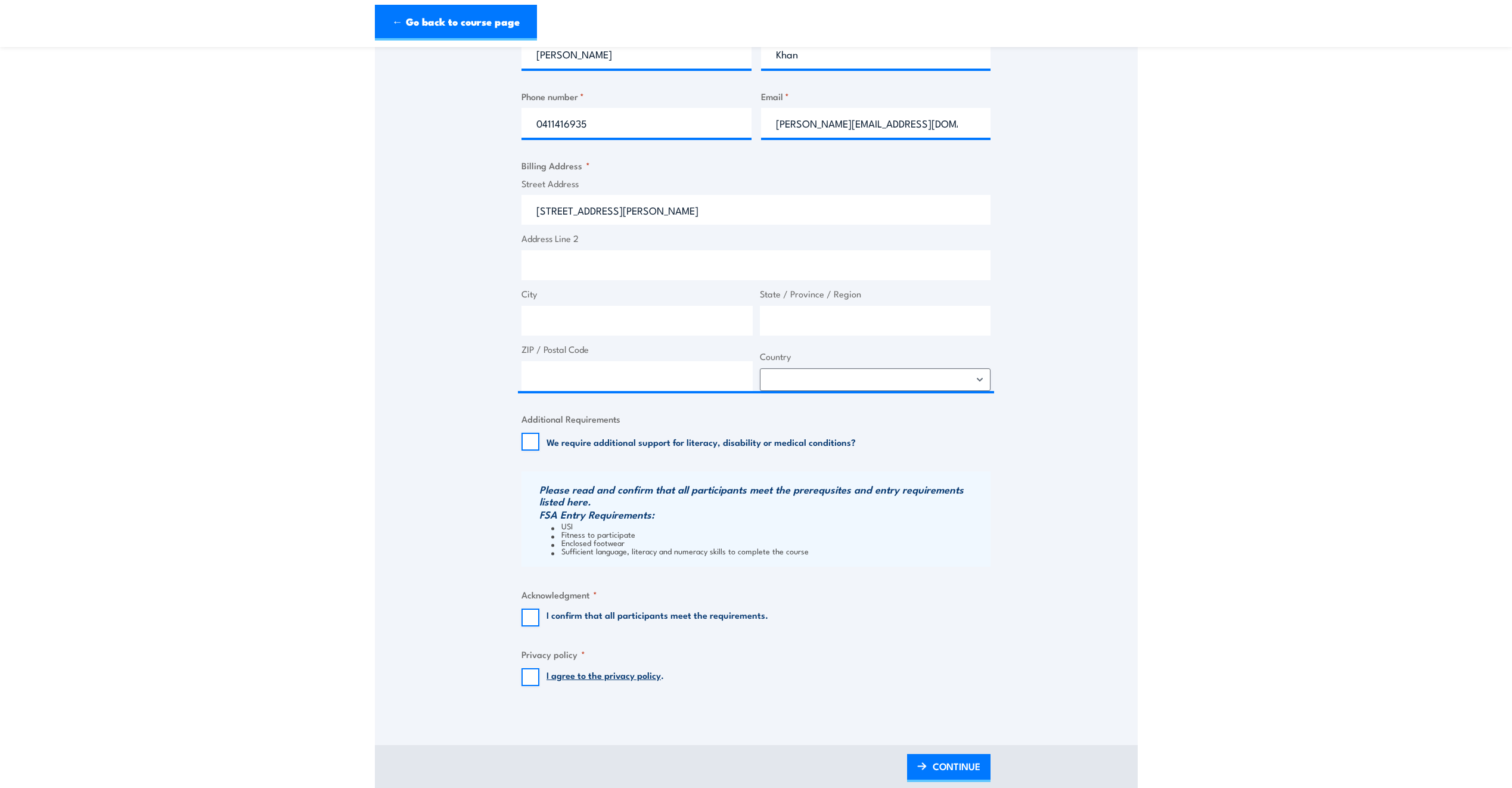
type input "[STREET_ADDRESS][PERSON_NAME]"
type input "Clare"
type input "[GEOGRAPHIC_DATA]"
type input "5453"
select select "[GEOGRAPHIC_DATA]"
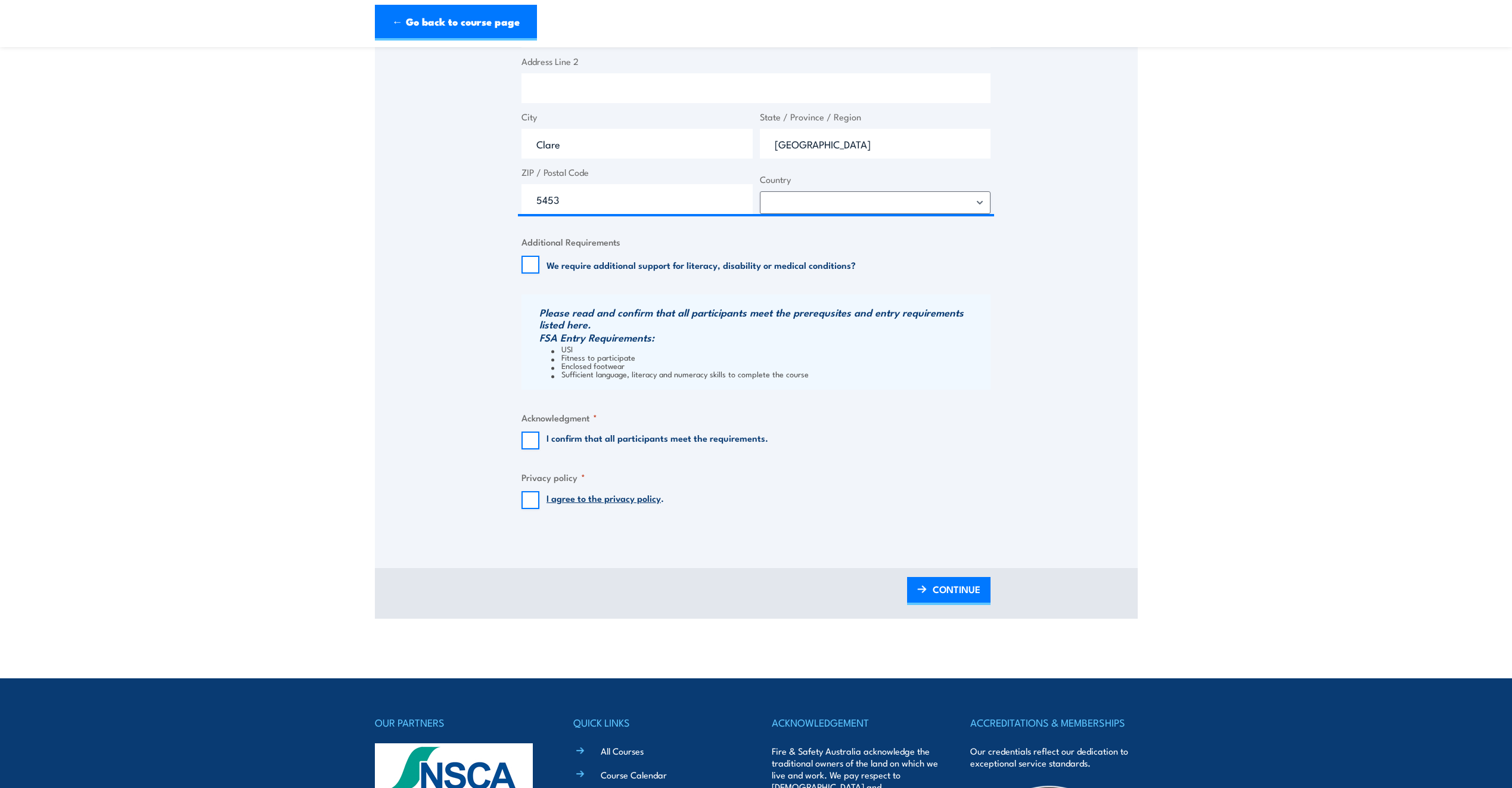
scroll to position [716, 0]
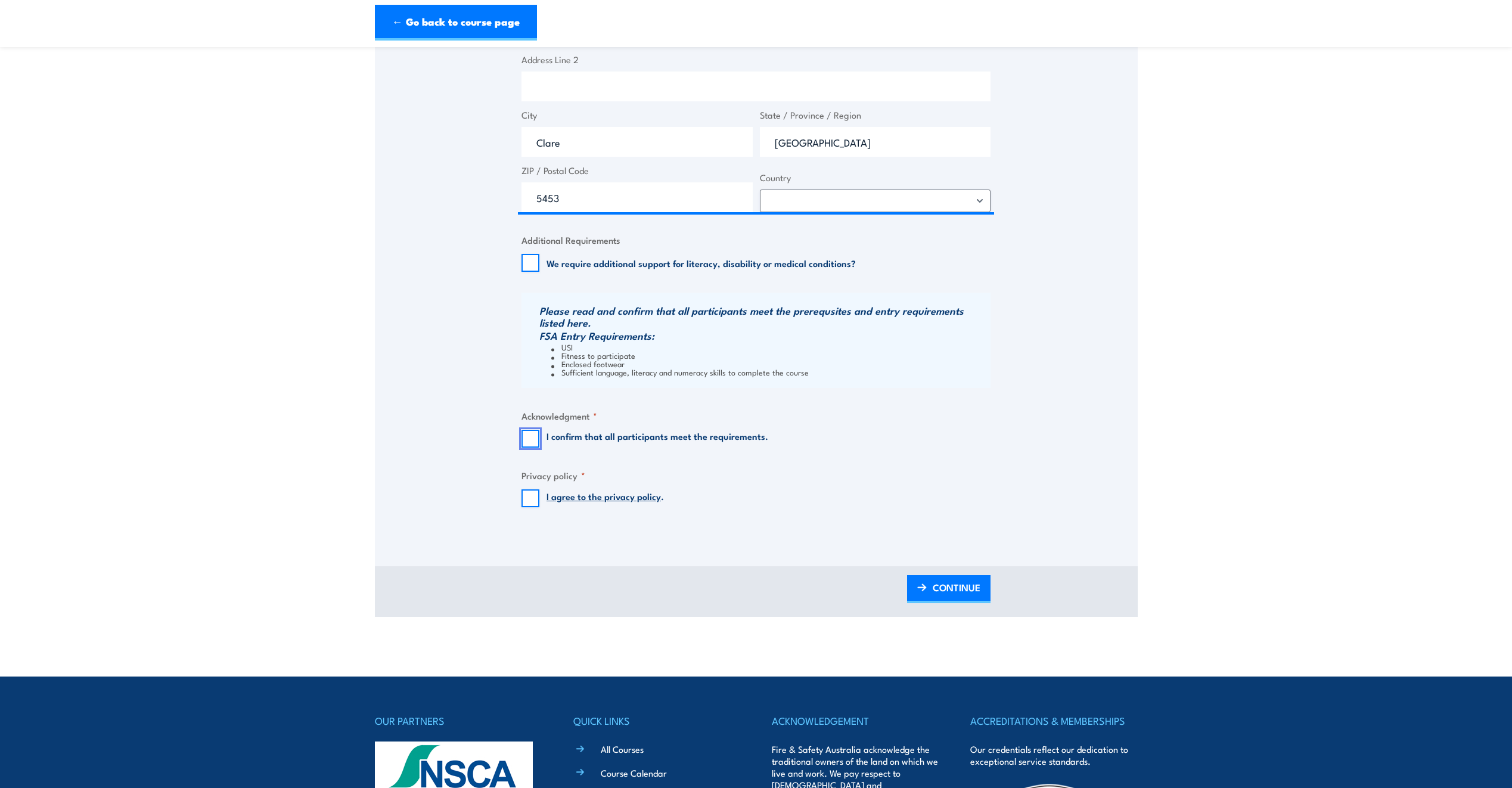
click at [527, 437] on input "I confirm that all participants meet the requirements." at bounding box center [530, 438] width 18 height 18
checkbox input "true"
click at [532, 505] on input "I agree to the privacy policy ." at bounding box center [530, 498] width 18 height 18
checkbox input "true"
drag, startPoint x: 952, startPoint y: 584, endPoint x: 969, endPoint y: 580, distance: 17.5
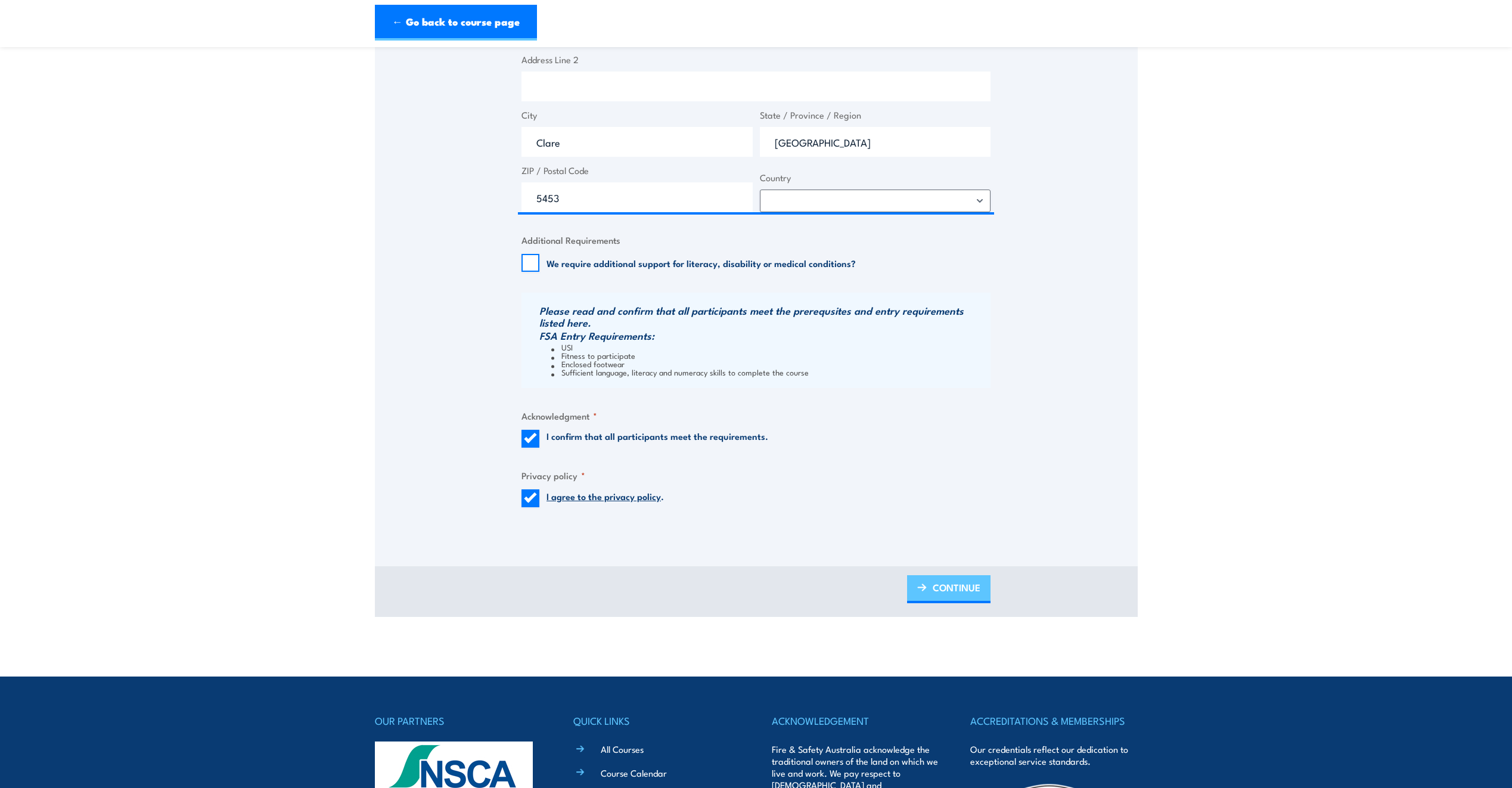
click at [952, 584] on span "CONTINUE" at bounding box center [956, 587] width 48 height 31
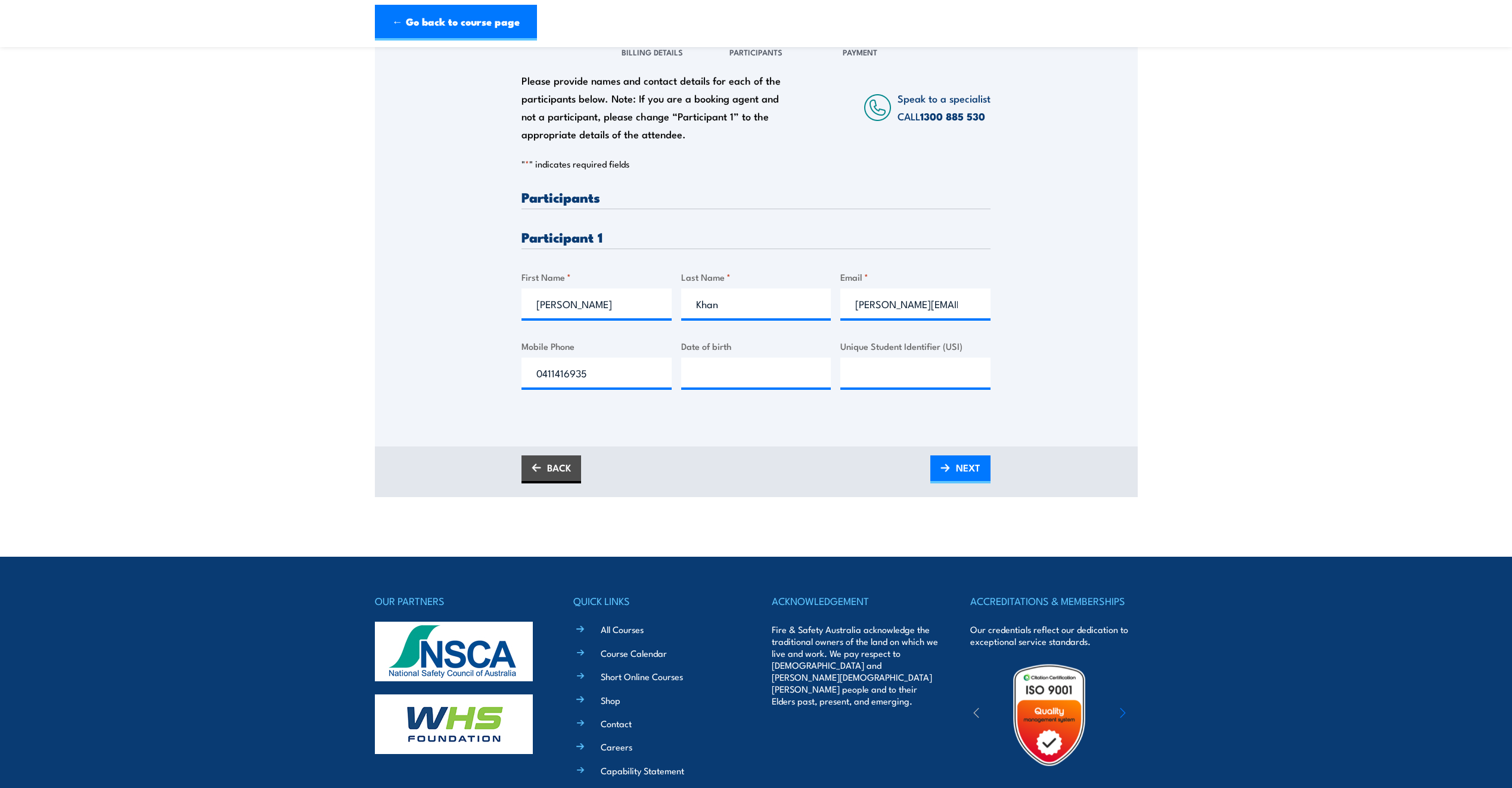
scroll to position [179, 0]
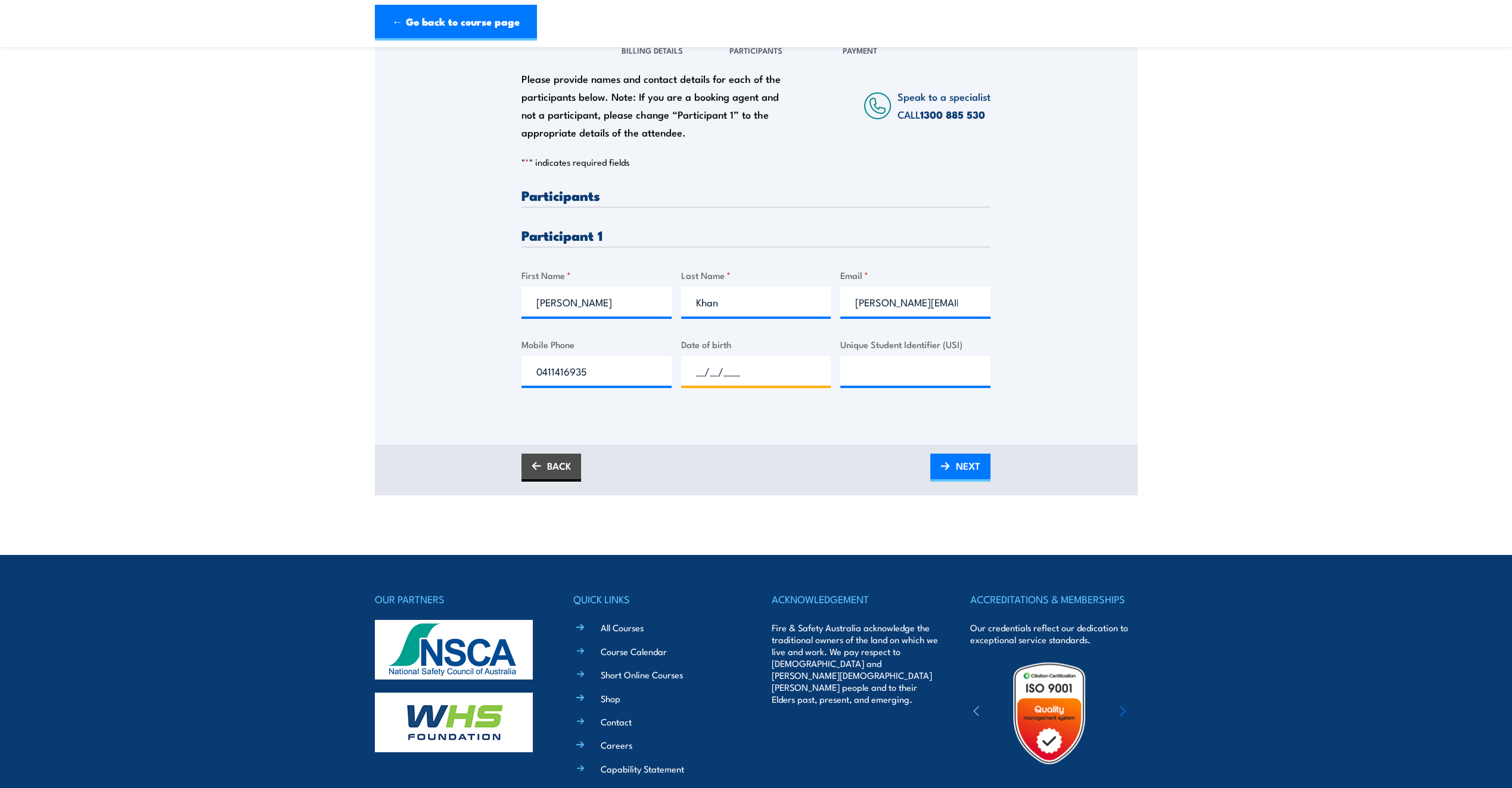
click at [722, 376] on input "__/__/____" at bounding box center [756, 370] width 150 height 30
type input "[DATE]"
click at [886, 369] on input "Unique Student Identifier (USI)" at bounding box center [915, 370] width 150 height 30
type input "9QUG8KUY39"
drag, startPoint x: 1066, startPoint y: 418, endPoint x: 1136, endPoint y: 443, distance: 74.3
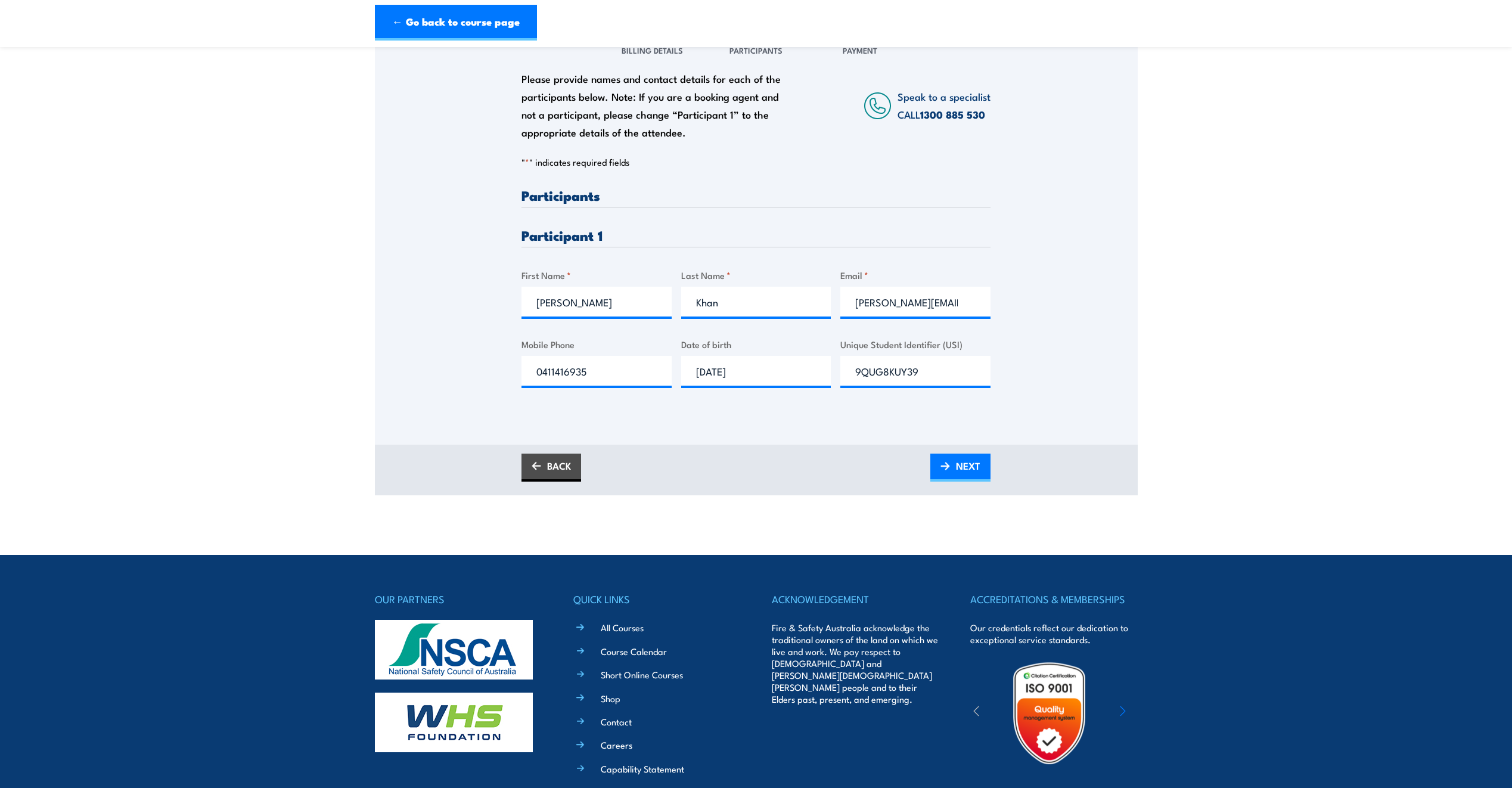
click at [1066, 417] on div "Please provide names and contact details for each of the participants below. No…" at bounding box center [756, 236] width 763 height 417
click at [955, 466] on link "NEXT" at bounding box center [960, 467] width 60 height 28
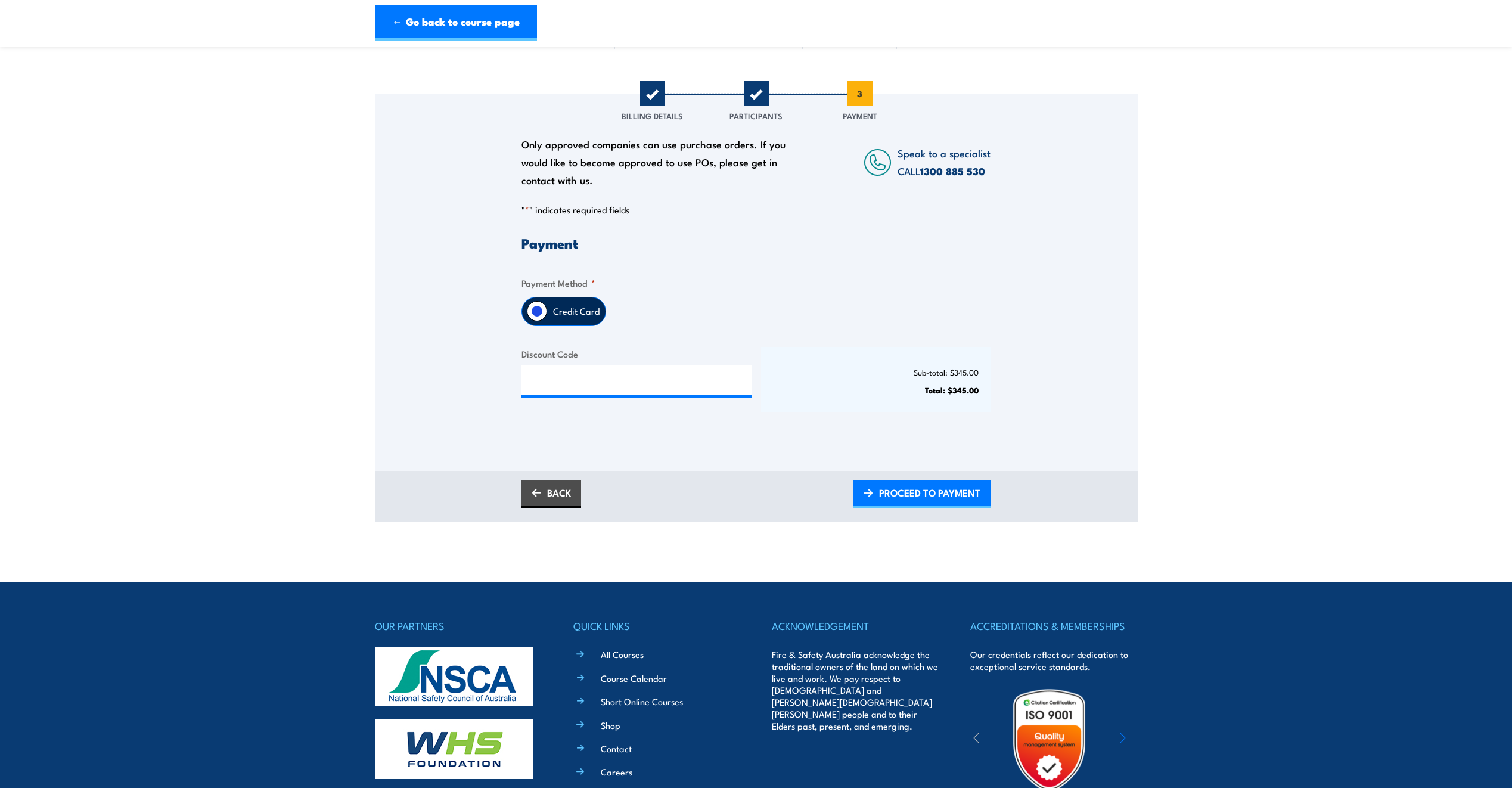
scroll to position [119, 0]
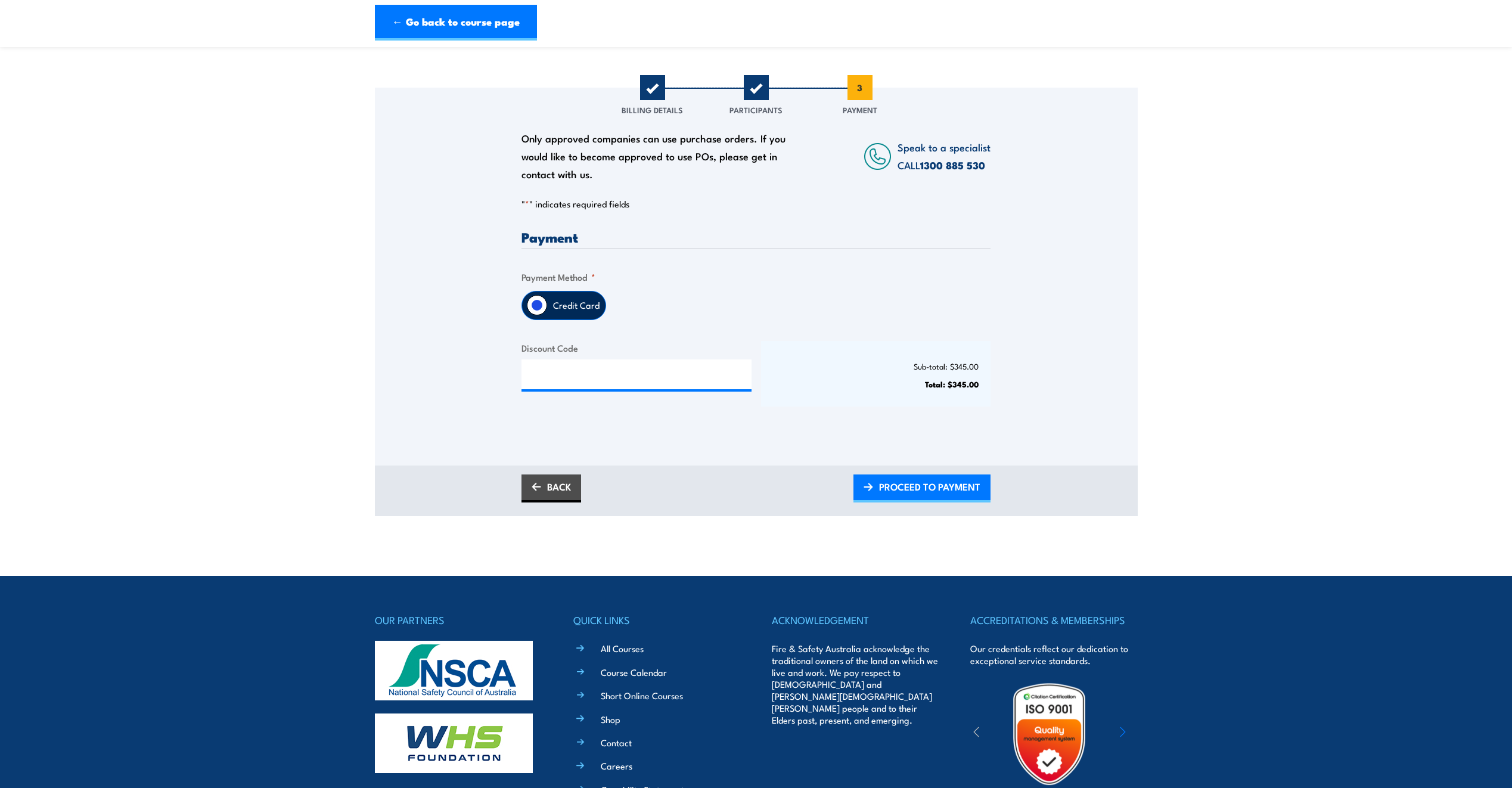
click at [533, 306] on input "Credit Card" at bounding box center [537, 305] width 21 height 21
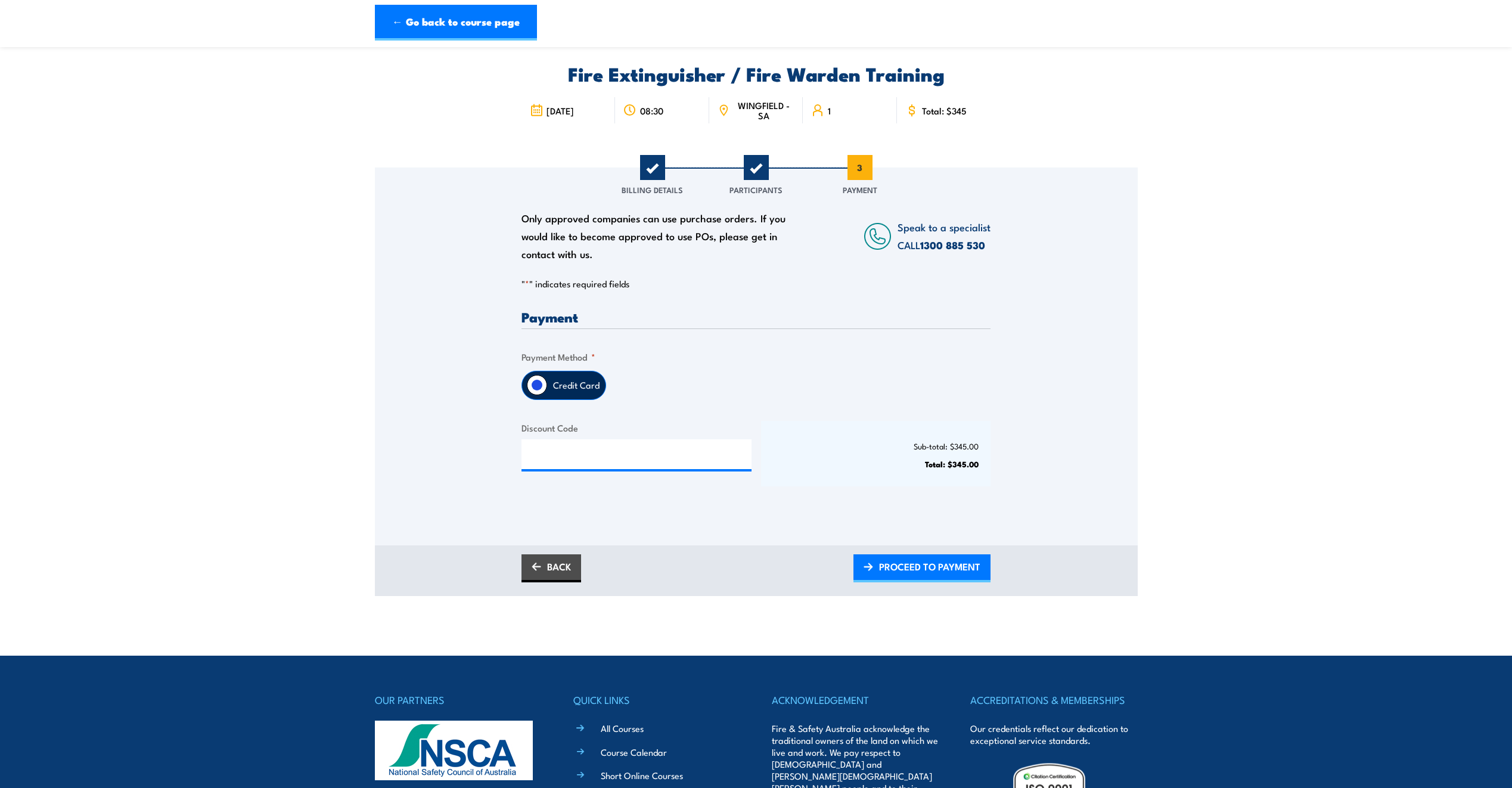
scroll to position [0, 0]
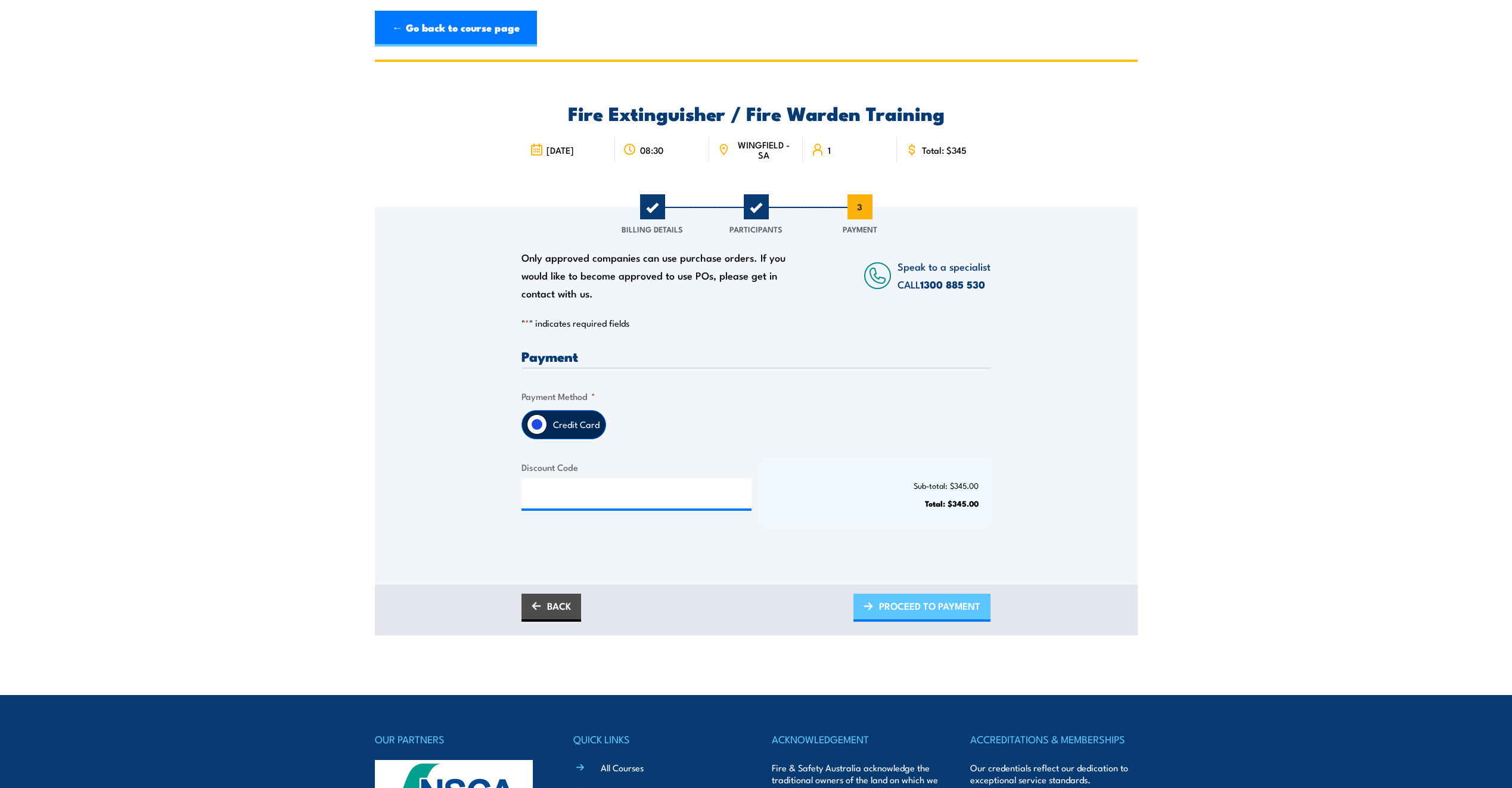
click at [943, 604] on span "PROCEED TO PAYMENT" at bounding box center [930, 605] width 101 height 31
